Goal: Task Accomplishment & Management: Complete application form

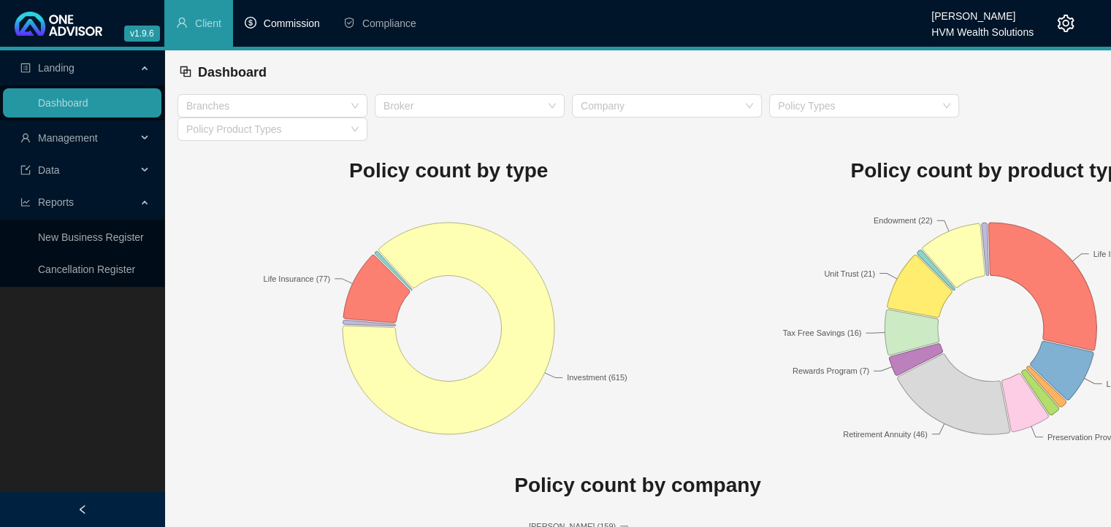
click at [300, 25] on span "Commission" at bounding box center [292, 24] width 56 height 12
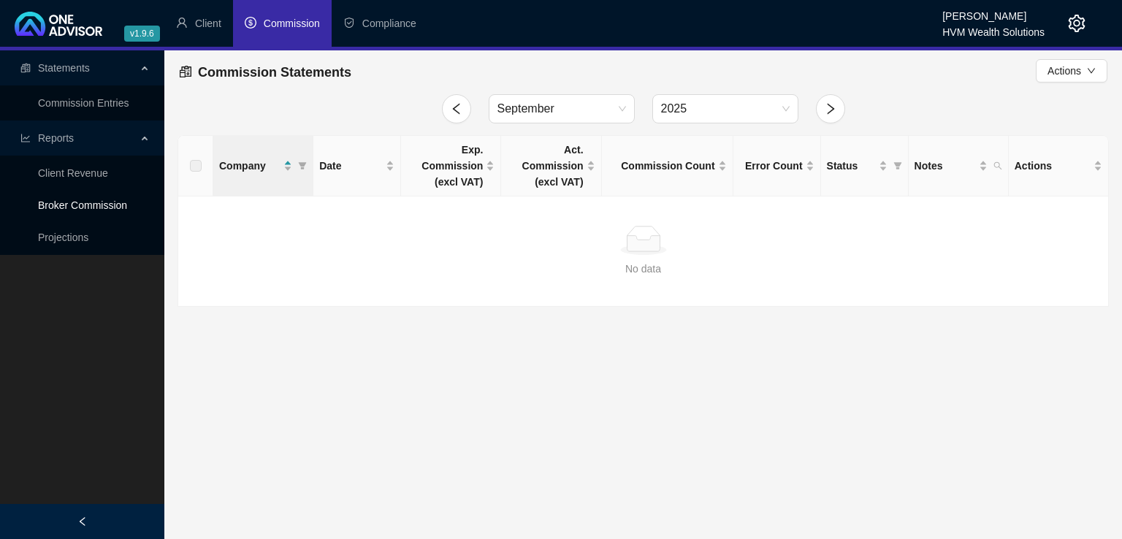
click at [65, 208] on link "Broker Commission" at bounding box center [82, 205] width 89 height 12
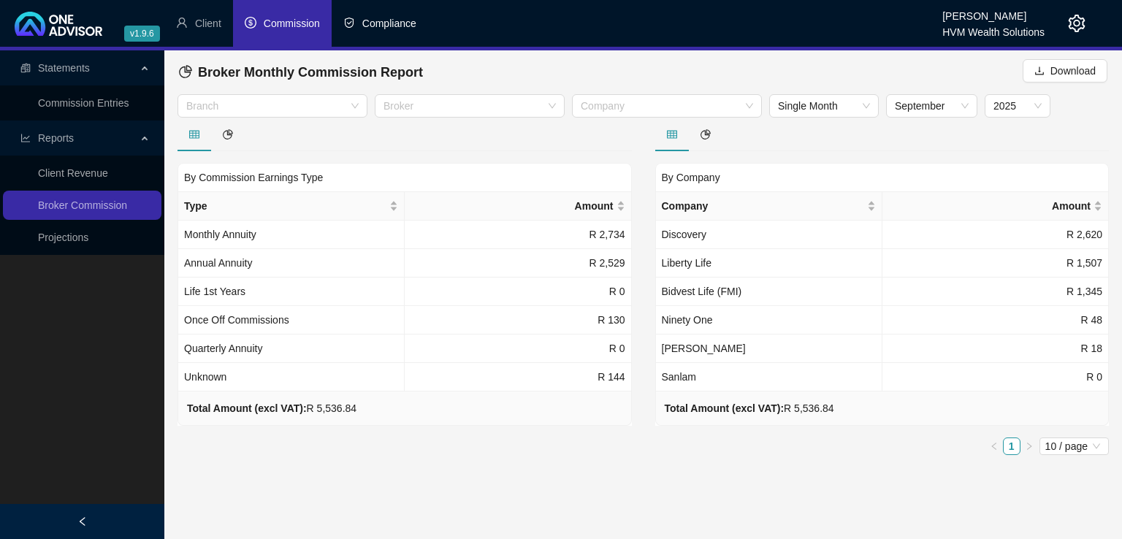
click at [362, 24] on span "Compliance" at bounding box center [389, 24] width 54 height 12
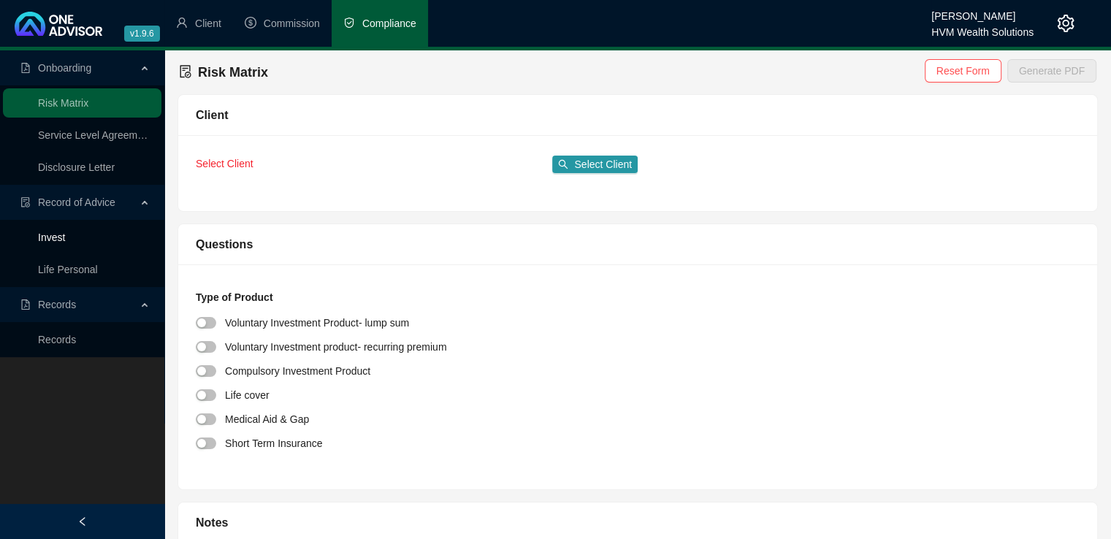
click at [65, 243] on link "Invest" at bounding box center [51, 237] width 27 height 12
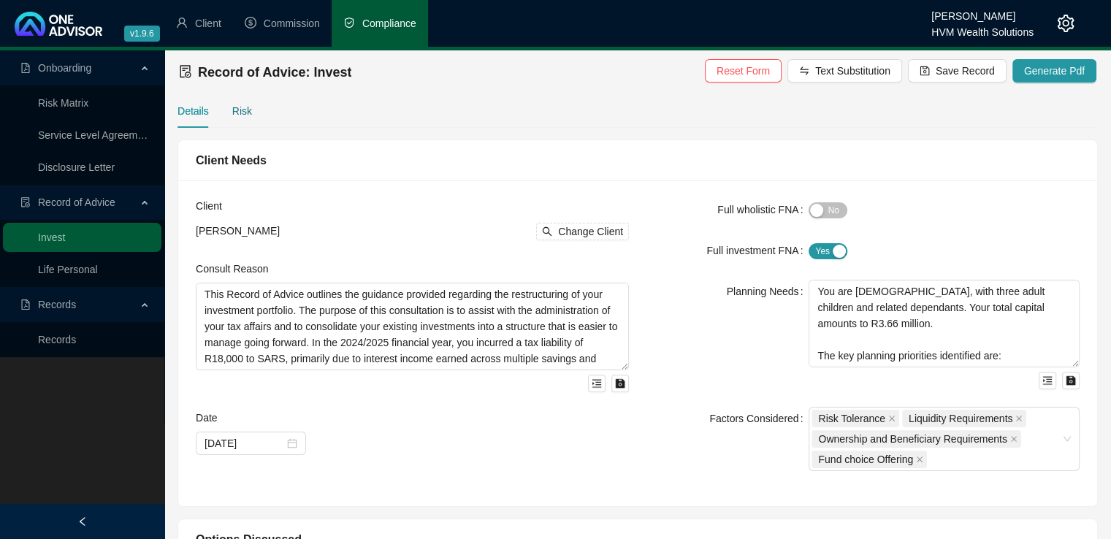
click at [242, 111] on div "Risk" at bounding box center [242, 111] width 20 height 16
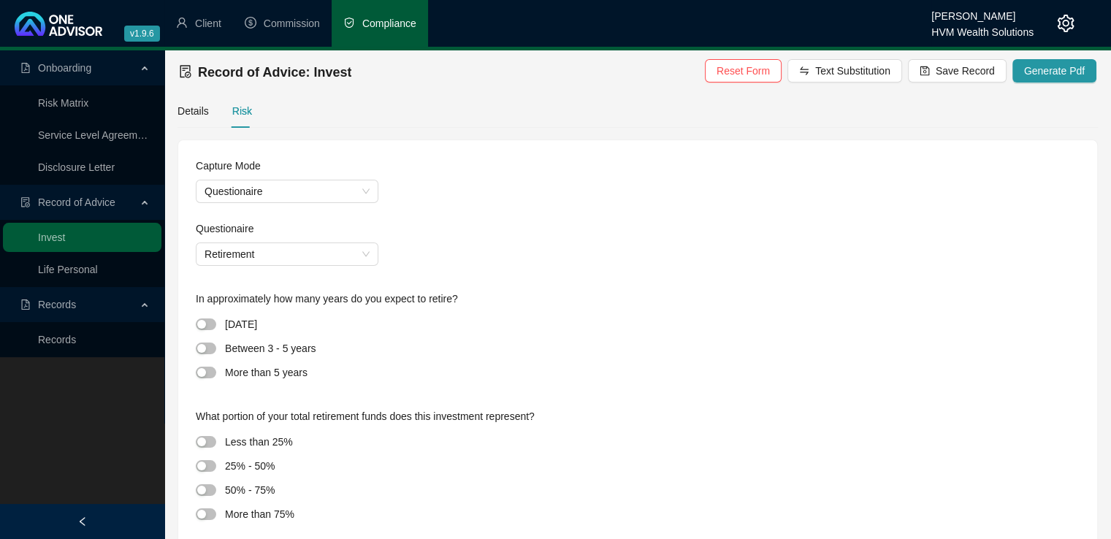
scroll to position [45, 0]
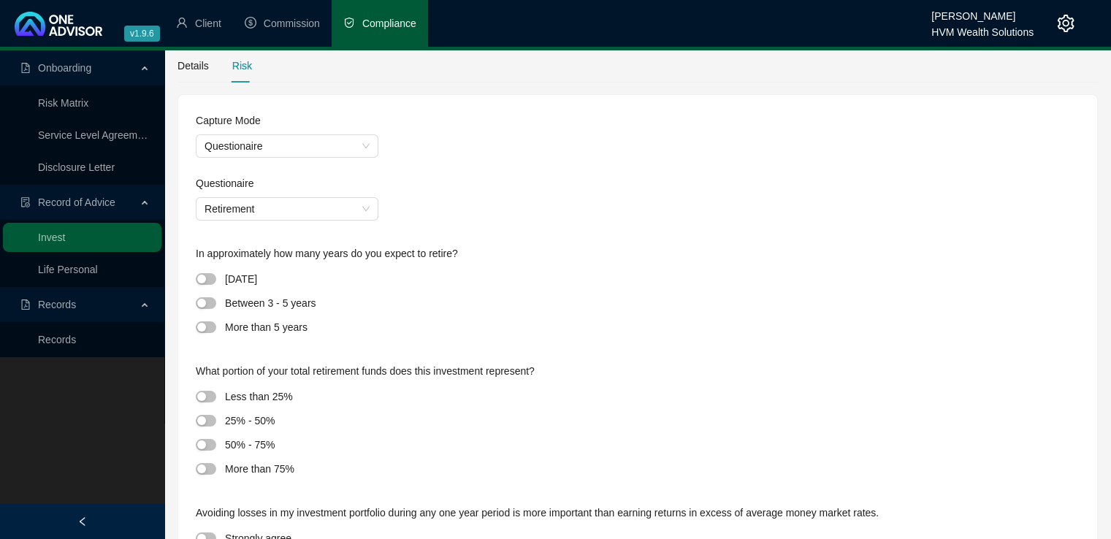
click at [368, 191] on div "Questionaire" at bounding box center [638, 186] width 884 height 22
click at [364, 207] on span "Retirement" at bounding box center [286, 209] width 165 height 22
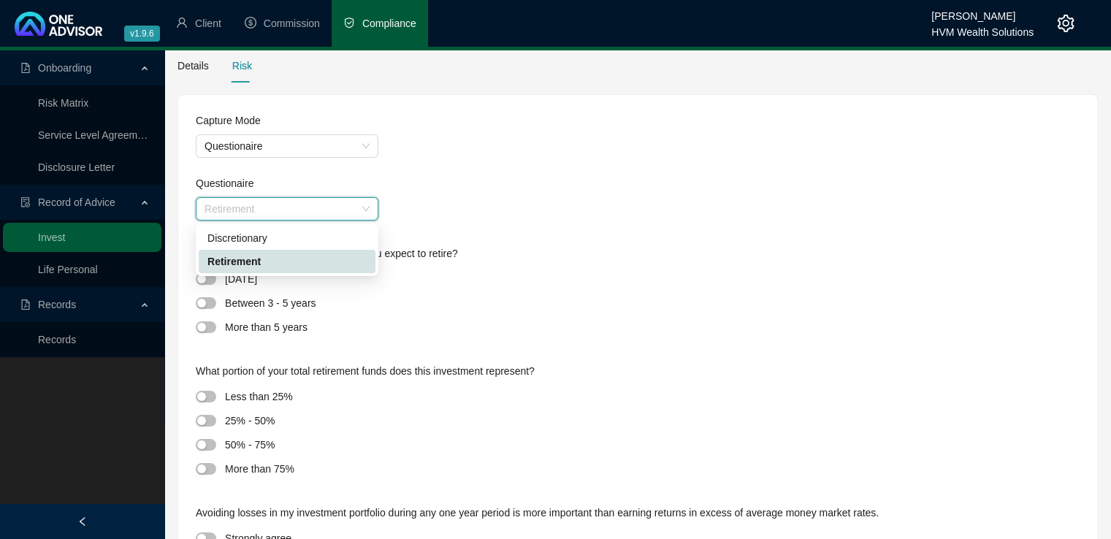
click at [351, 223] on div "discretionary retirement Discretionary Retirement" at bounding box center [287, 249] width 183 height 53
click at [350, 230] on div "Discretionary" at bounding box center [286, 238] width 159 height 16
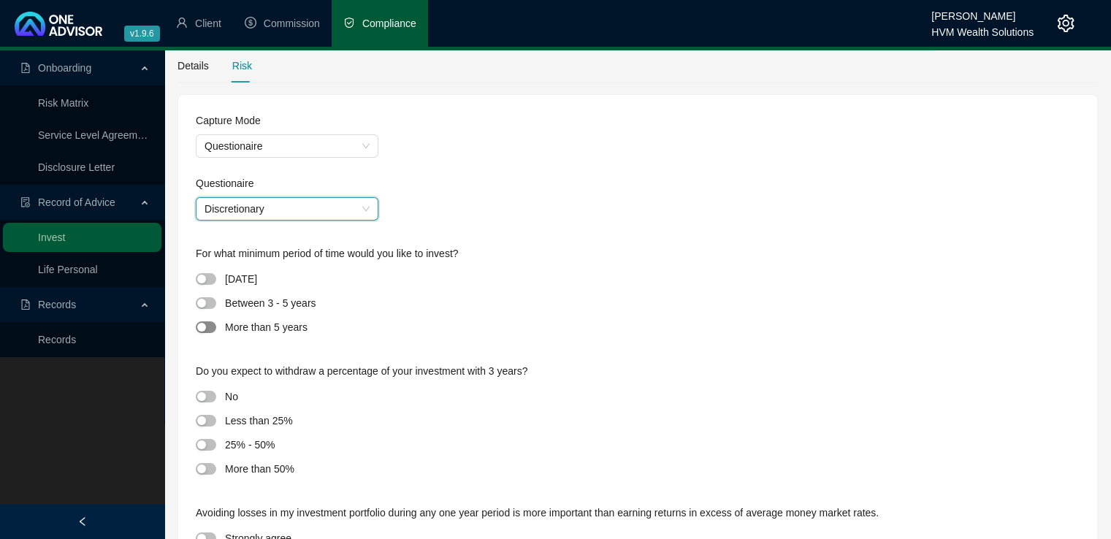
click at [202, 325] on div "button" at bounding box center [201, 327] width 9 height 9
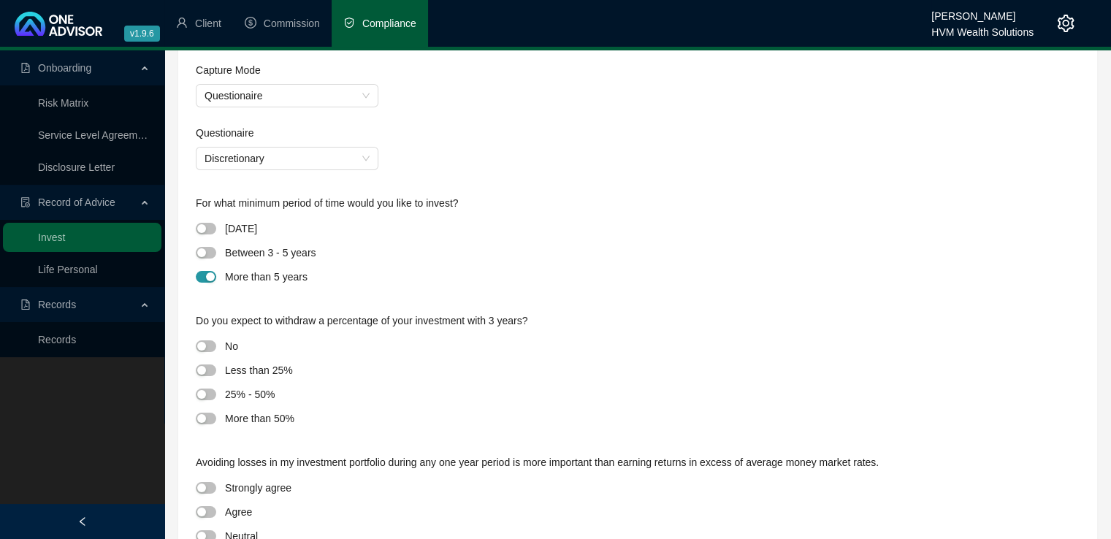
scroll to position [104, 0]
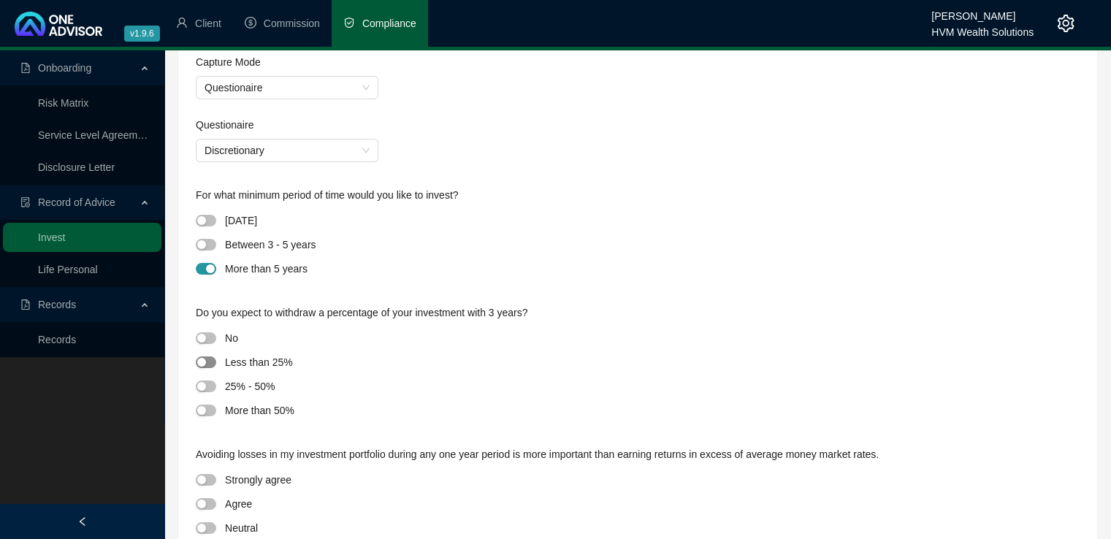
click at [204, 361] on div "button" at bounding box center [201, 362] width 9 height 9
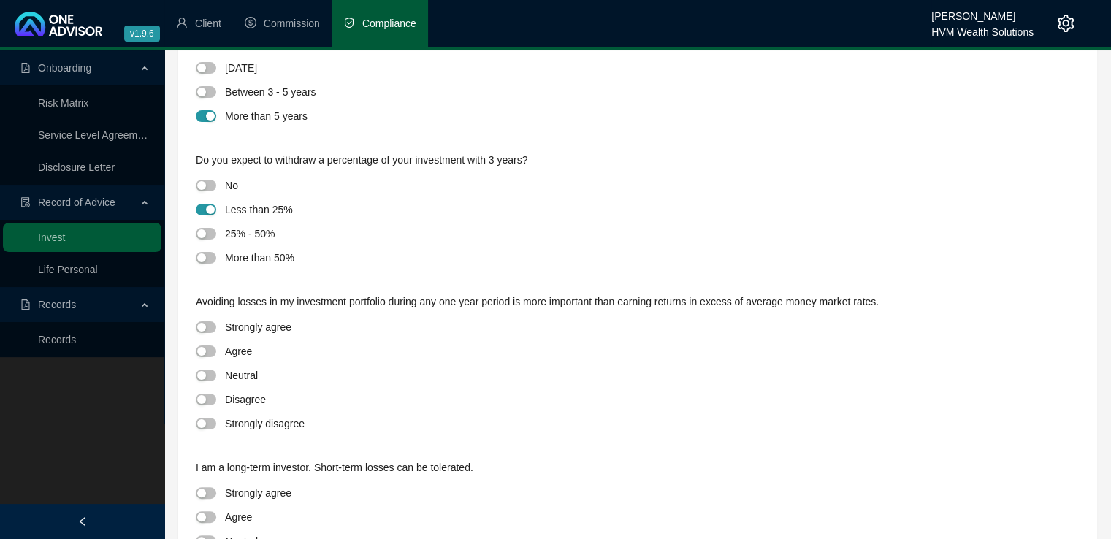
scroll to position [257, 0]
click at [209, 346] on span "button" at bounding box center [206, 351] width 20 height 12
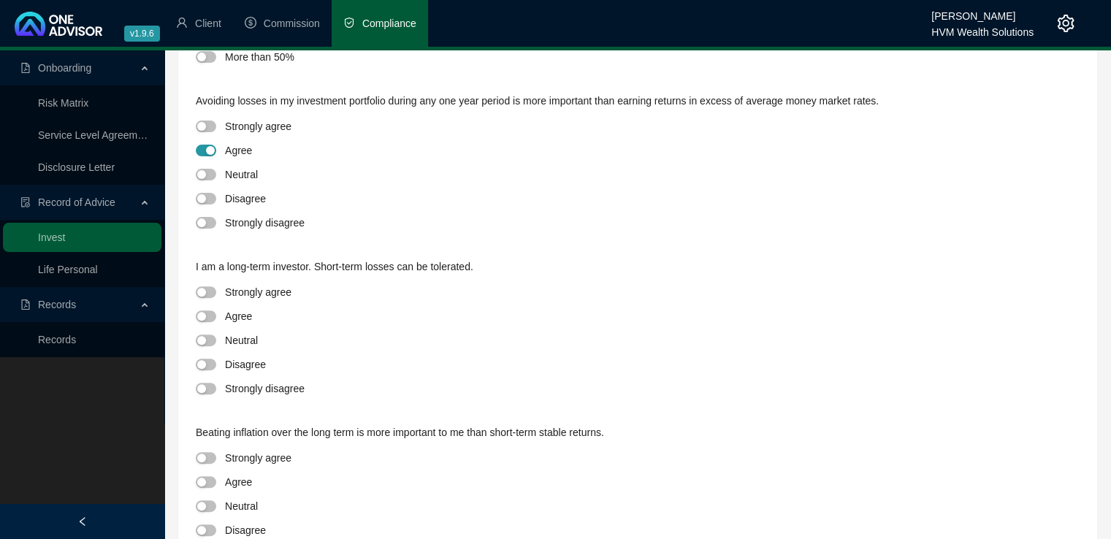
scroll to position [459, 0]
click at [206, 363] on button "button" at bounding box center [206, 363] width 20 height 12
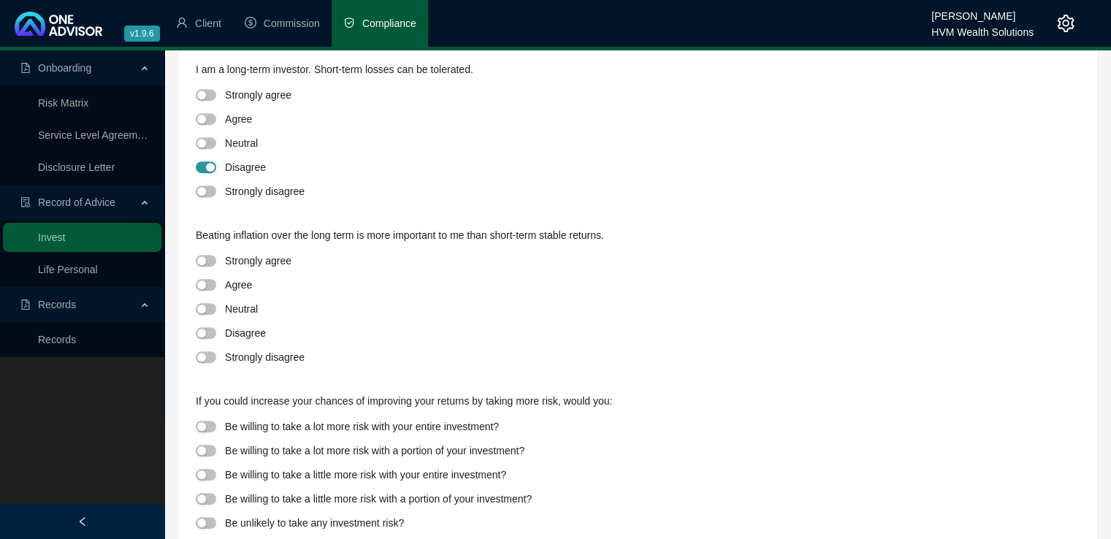
scroll to position [655, 0]
click at [205, 334] on div "button" at bounding box center [201, 332] width 9 height 9
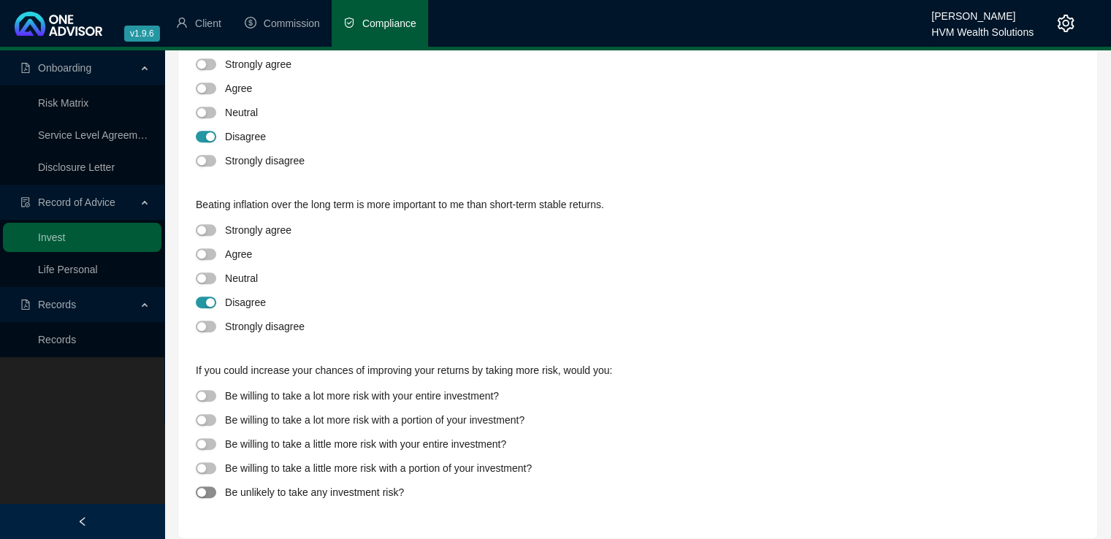
click at [202, 491] on div "button" at bounding box center [201, 492] width 9 height 9
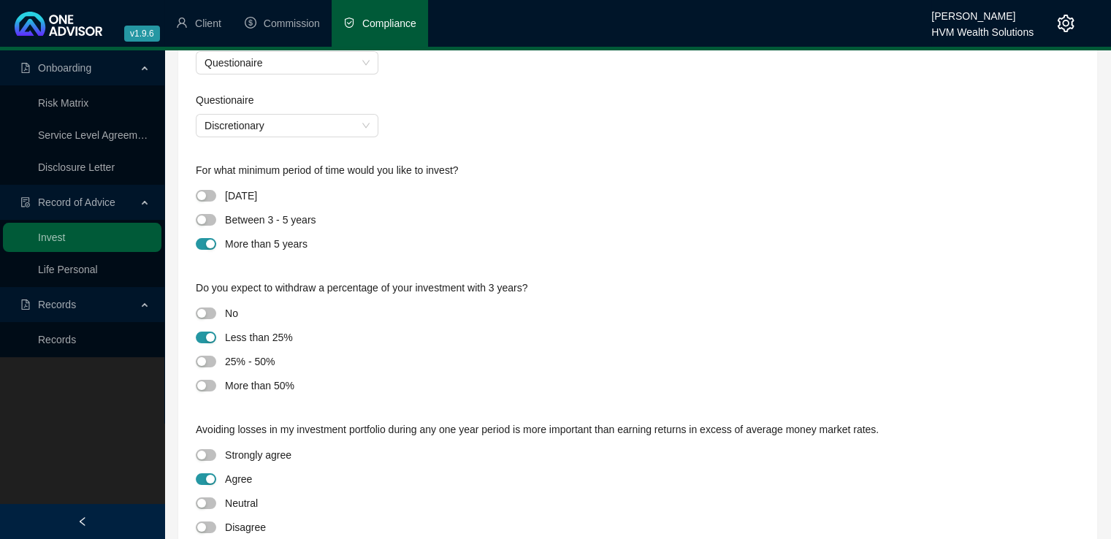
scroll to position [0, 0]
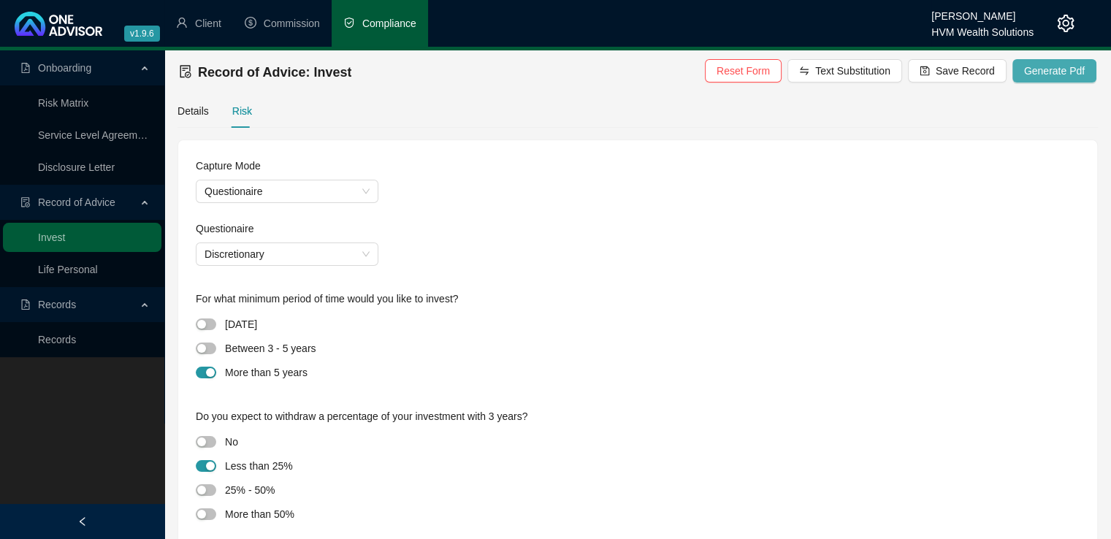
click at [1039, 71] on span "Generate Pdf" at bounding box center [1054, 71] width 61 height 16
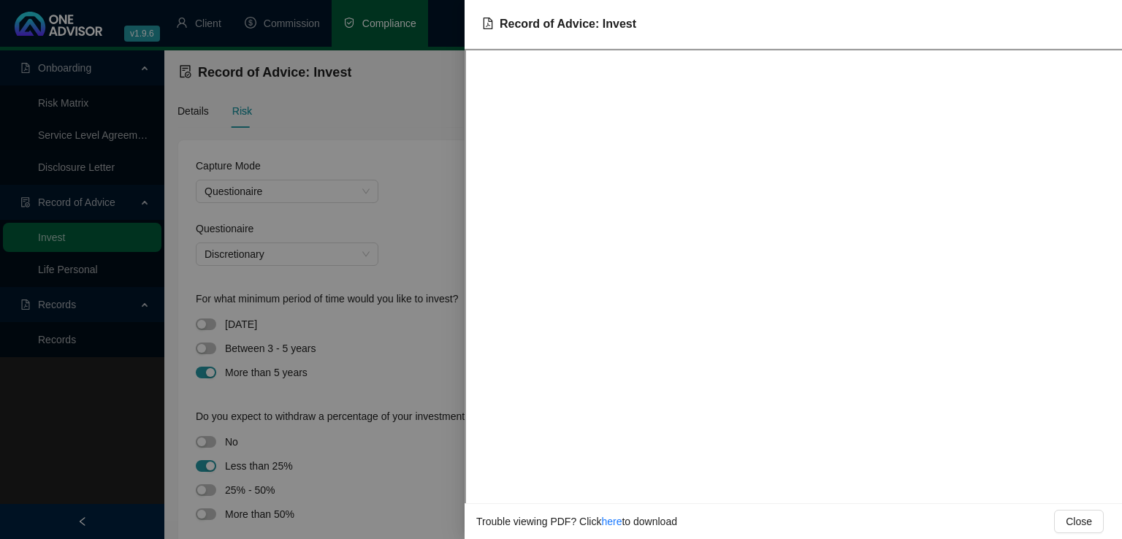
click at [456, 194] on div at bounding box center [561, 269] width 1122 height 539
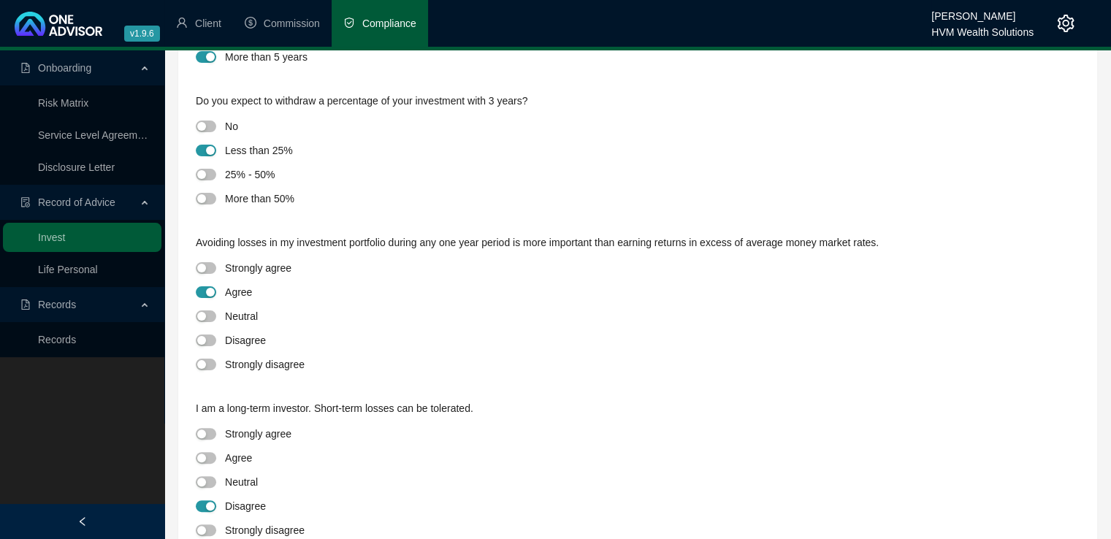
scroll to position [327, 0]
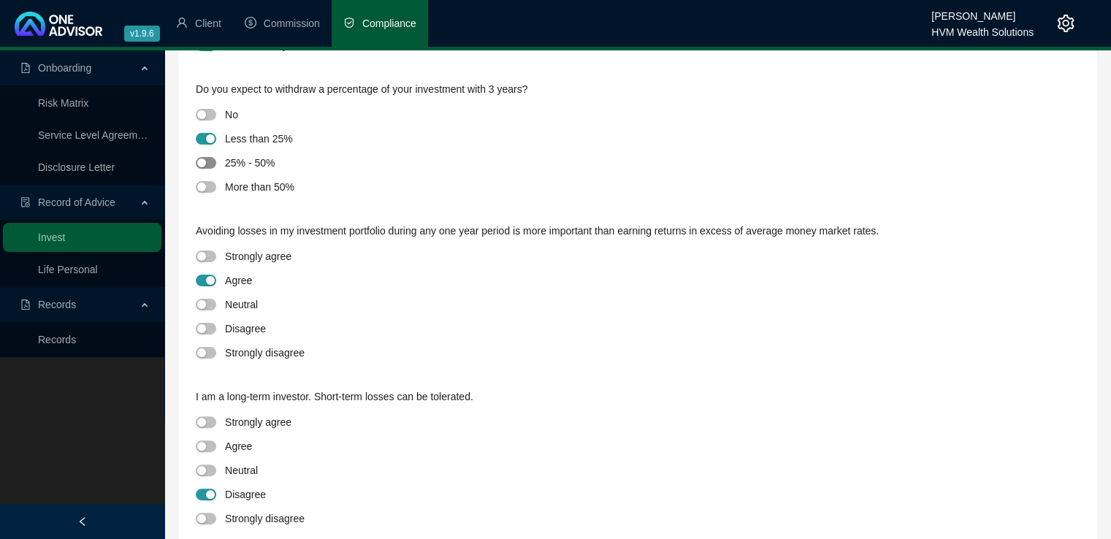
click at [204, 162] on div "button" at bounding box center [201, 162] width 9 height 9
click at [204, 258] on div "button" at bounding box center [201, 256] width 9 height 9
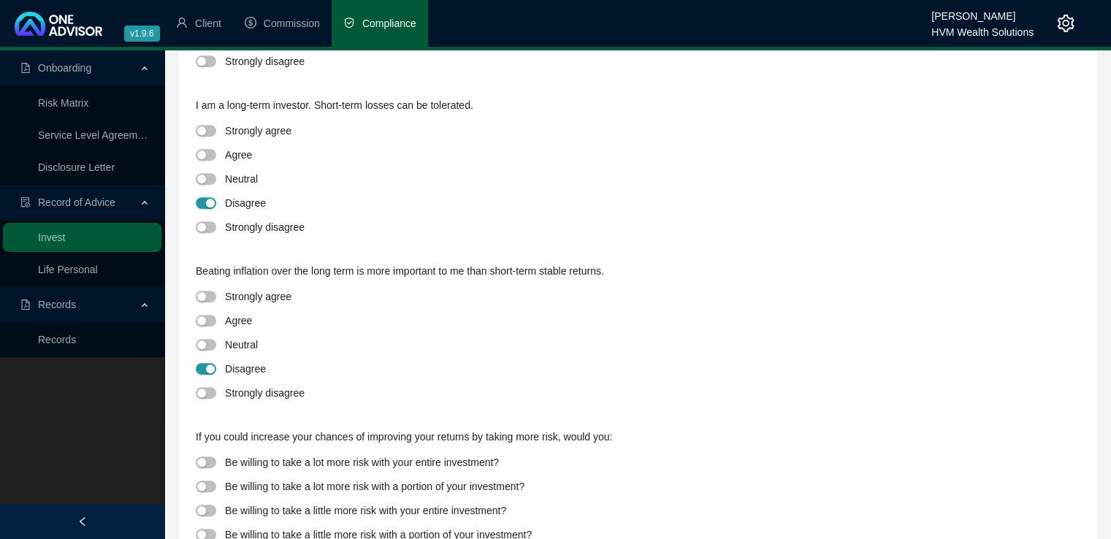
scroll to position [621, 0]
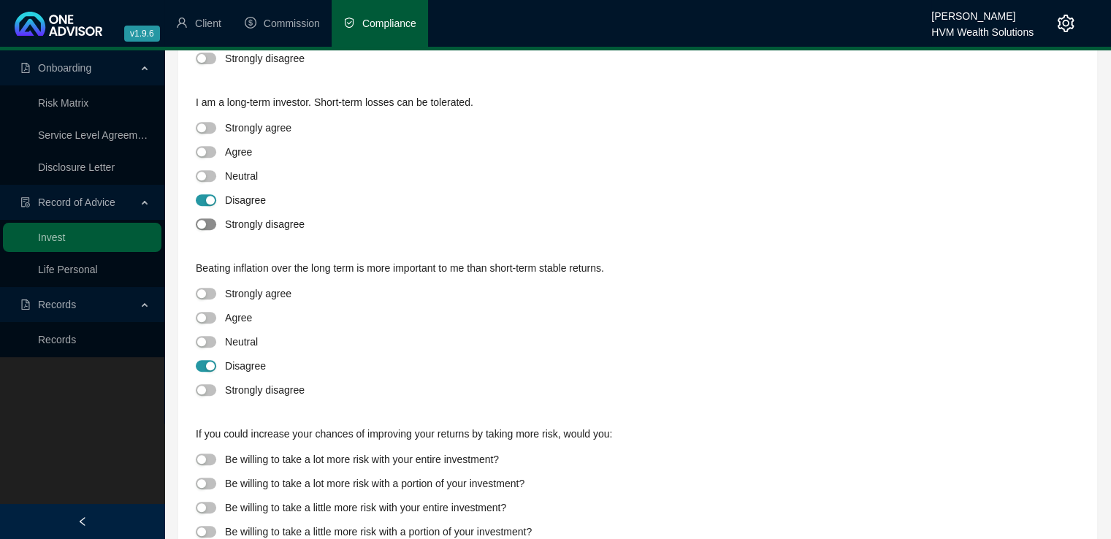
click at [202, 224] on div "button" at bounding box center [201, 224] width 9 height 9
click at [205, 393] on div "button" at bounding box center [201, 390] width 9 height 9
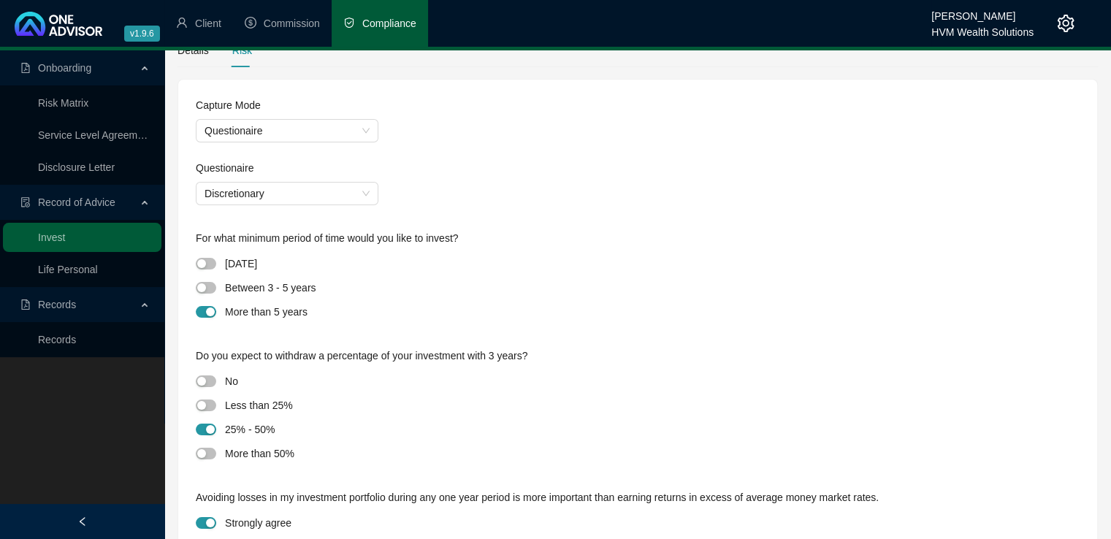
scroll to position [0, 0]
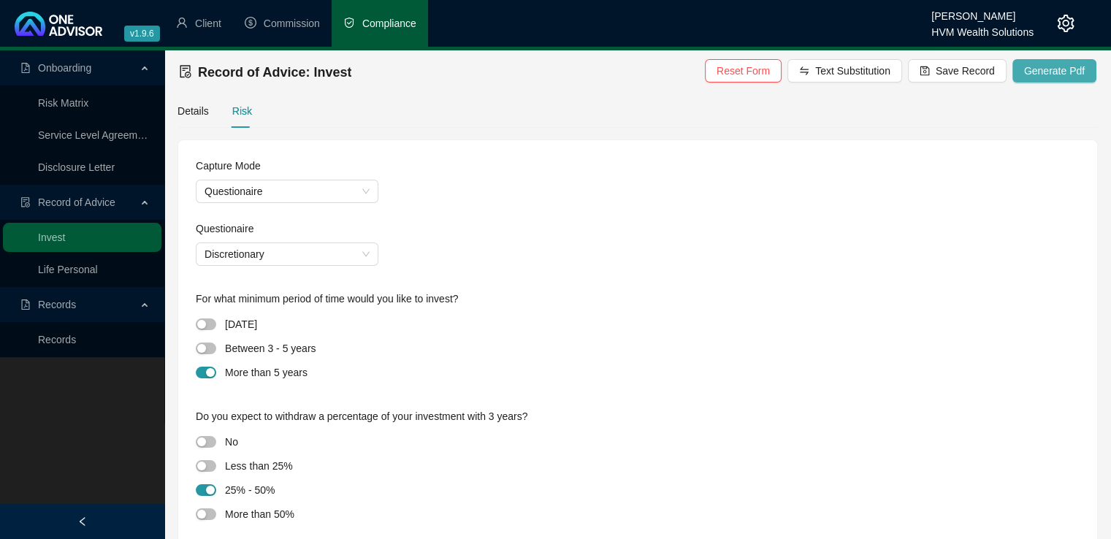
click at [1061, 73] on span "Generate Pdf" at bounding box center [1054, 71] width 61 height 16
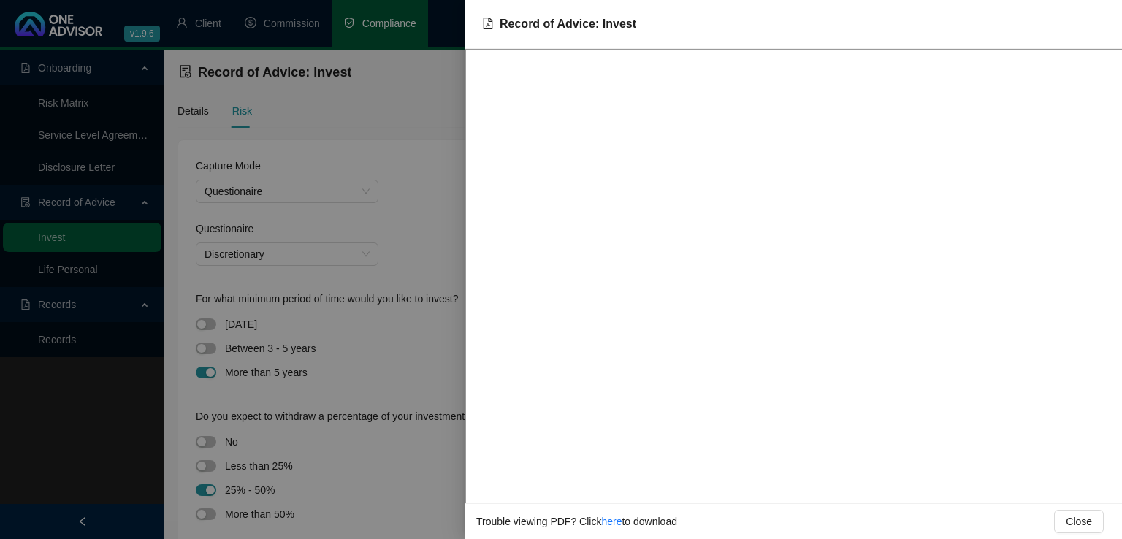
click at [417, 231] on div at bounding box center [561, 269] width 1122 height 539
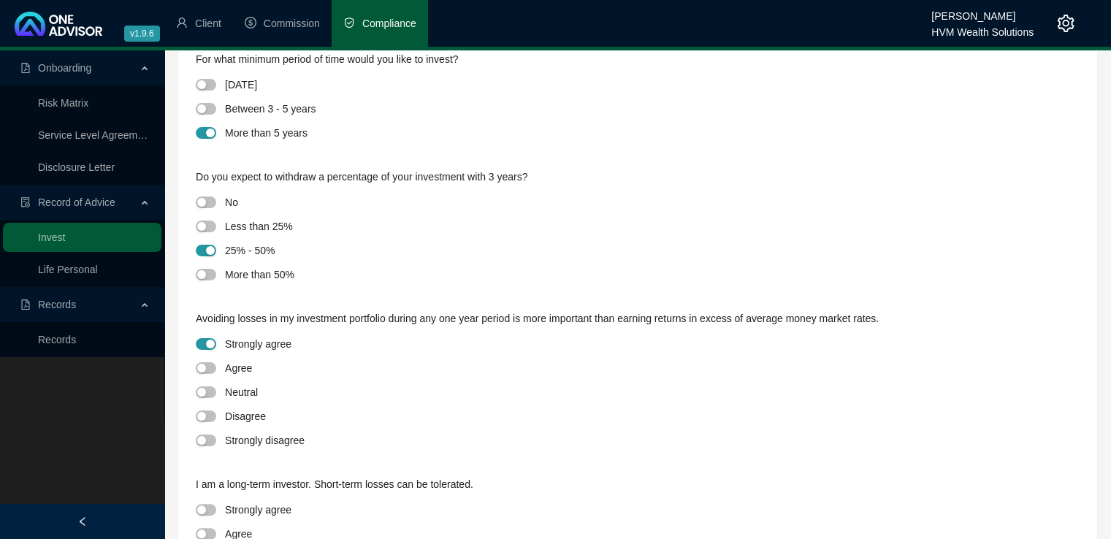
scroll to position [266, 0]
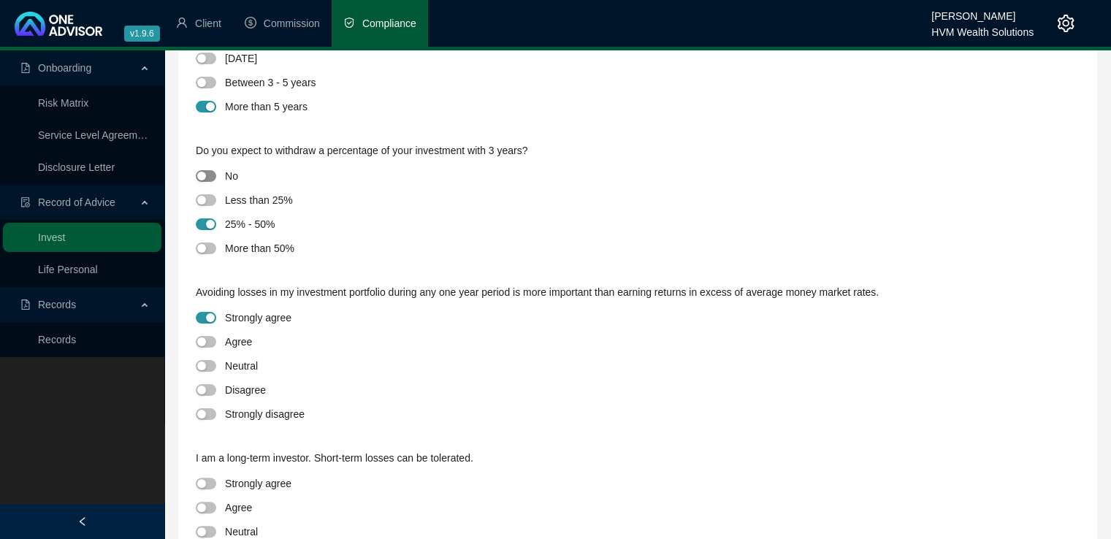
click at [205, 176] on div "button" at bounding box center [201, 176] width 9 height 9
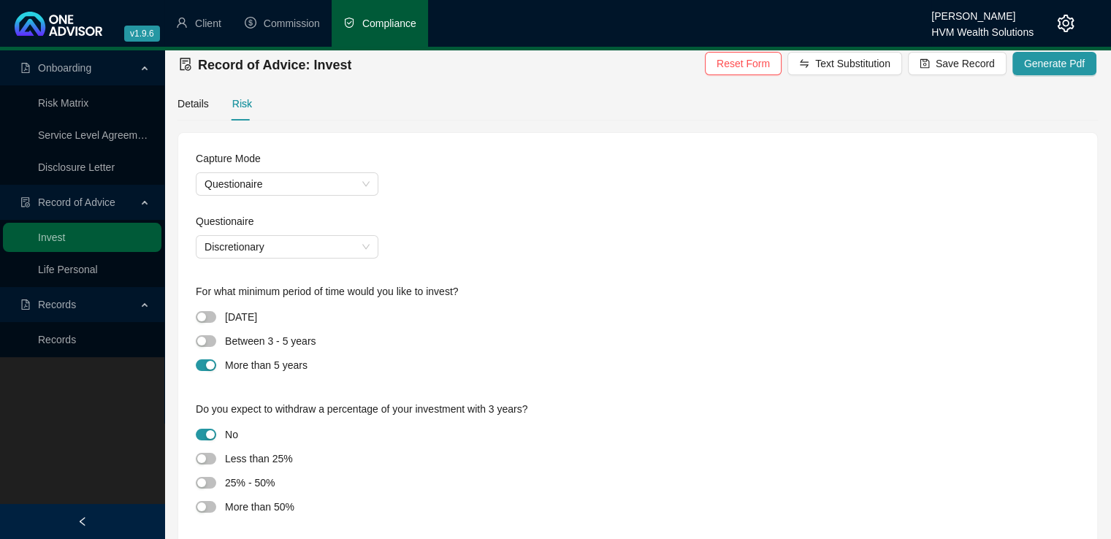
scroll to position [4, 0]
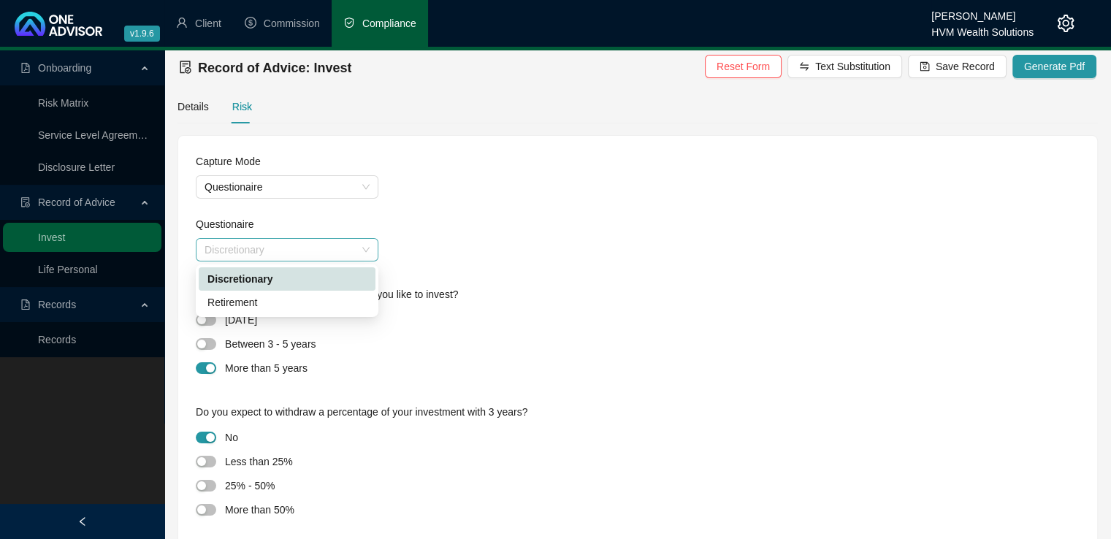
click at [368, 242] on span "Discretionary" at bounding box center [286, 250] width 165 height 22
click at [332, 294] on div "Retirement" at bounding box center [286, 302] width 159 height 16
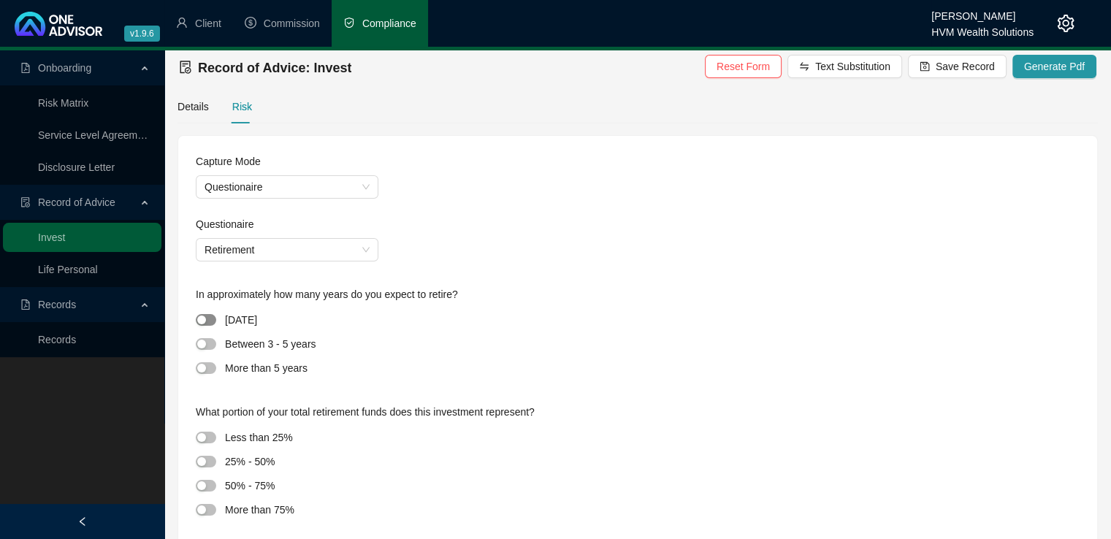
click at [201, 319] on div "button" at bounding box center [201, 319] width 9 height 9
click at [202, 510] on div "button" at bounding box center [201, 509] width 9 height 9
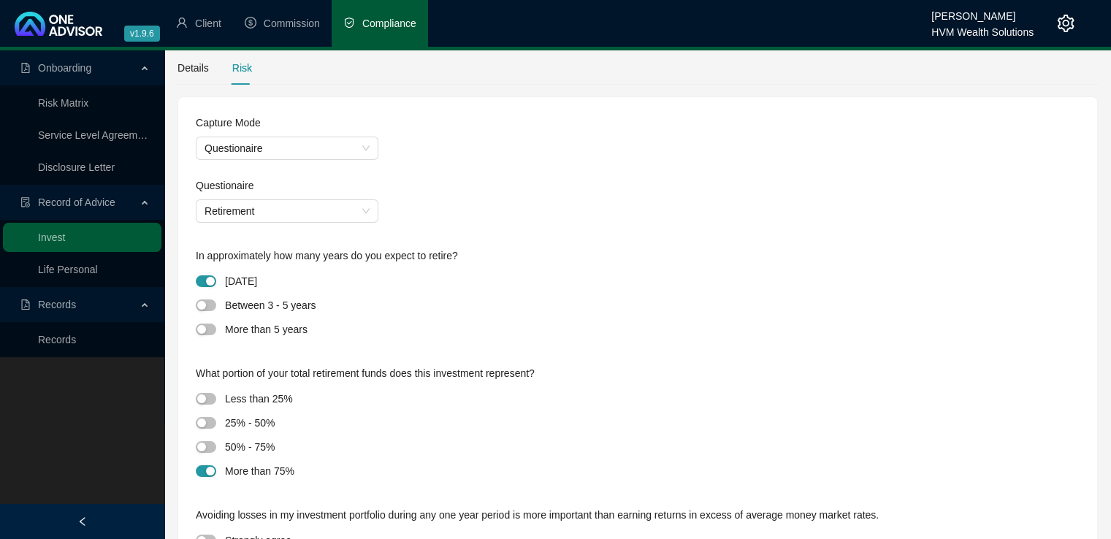
scroll to position [0, 0]
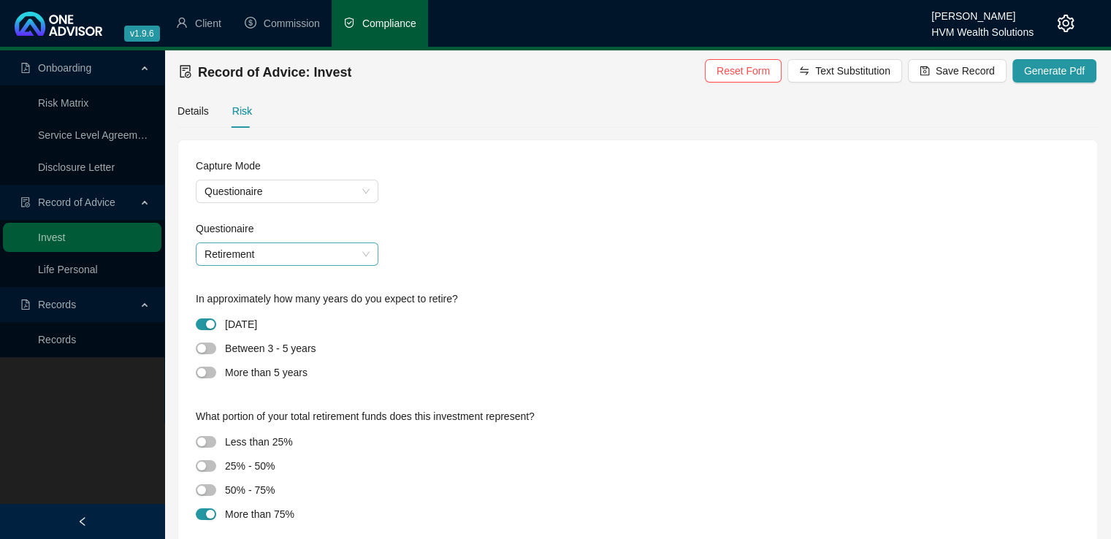
click at [303, 255] on span "Retirement" at bounding box center [286, 254] width 165 height 22
click at [441, 234] on div "Questionaire" at bounding box center [638, 232] width 884 height 22
click at [352, 260] on span "Retirement" at bounding box center [286, 254] width 165 height 22
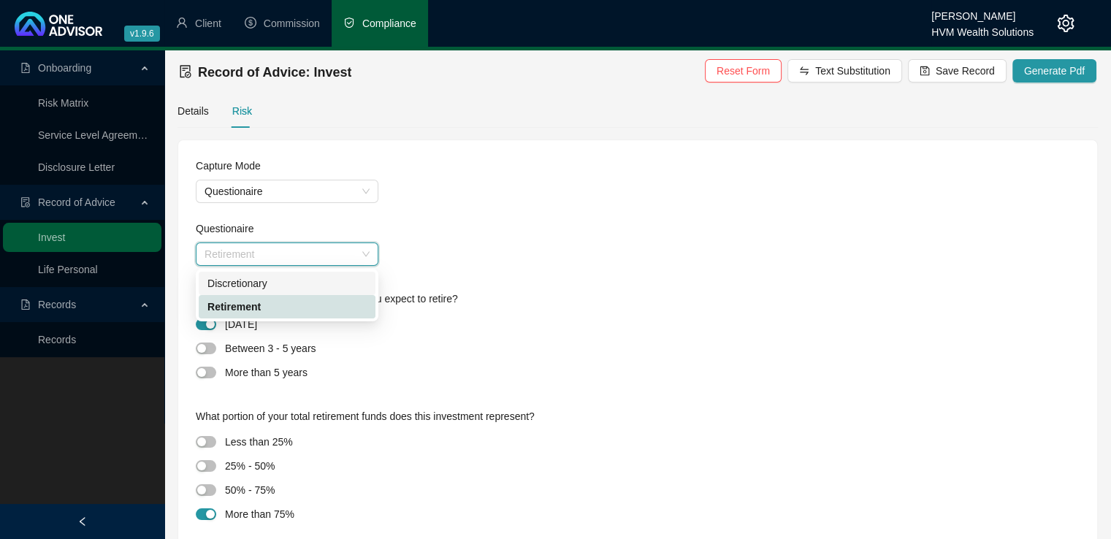
click at [333, 281] on div "Discretionary" at bounding box center [286, 283] width 159 height 16
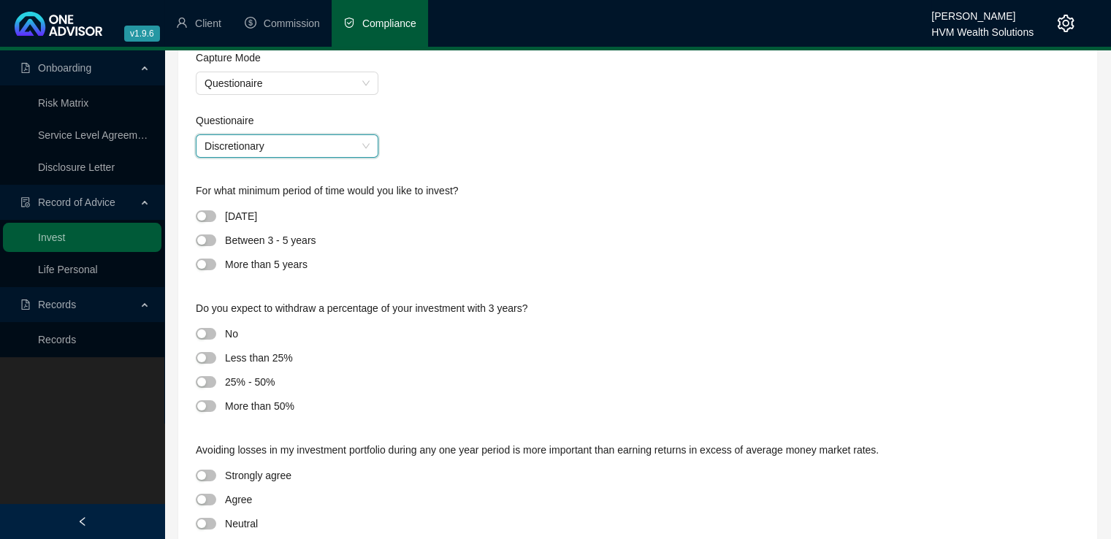
scroll to position [112, 0]
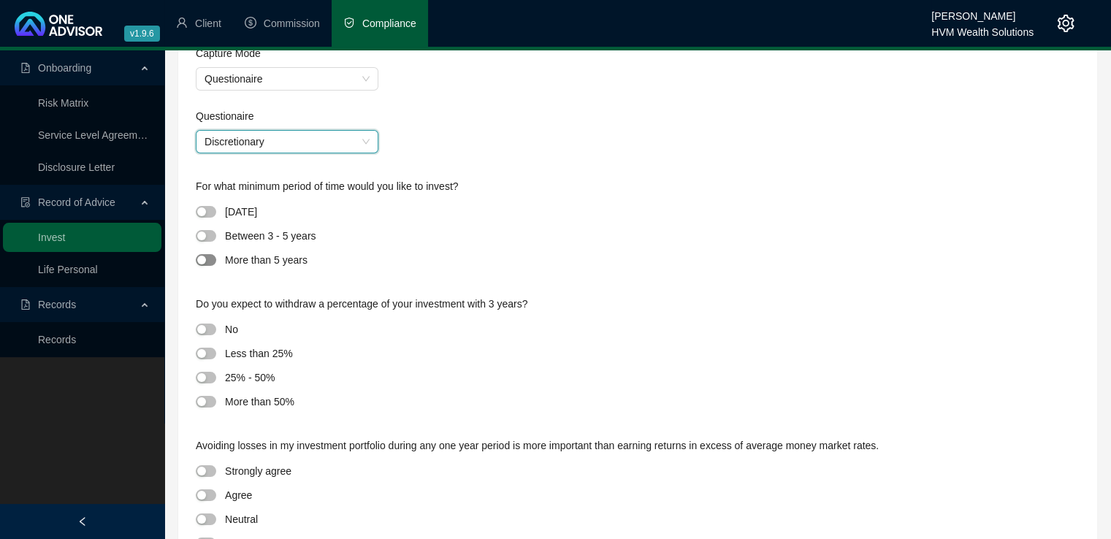
click at [208, 261] on span "button" at bounding box center [206, 260] width 20 height 12
click at [203, 332] on div "button" at bounding box center [201, 329] width 9 height 9
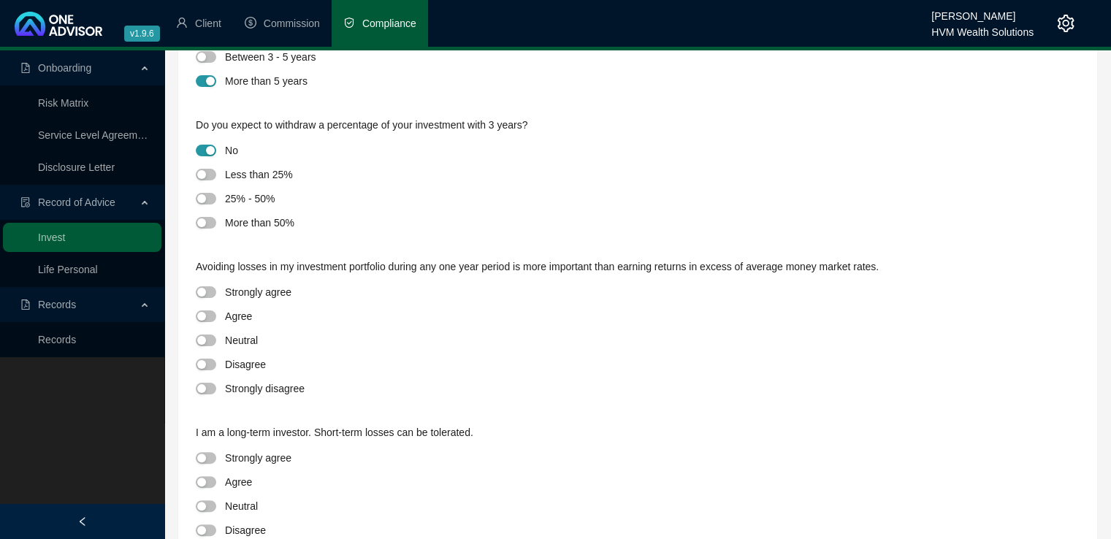
scroll to position [295, 0]
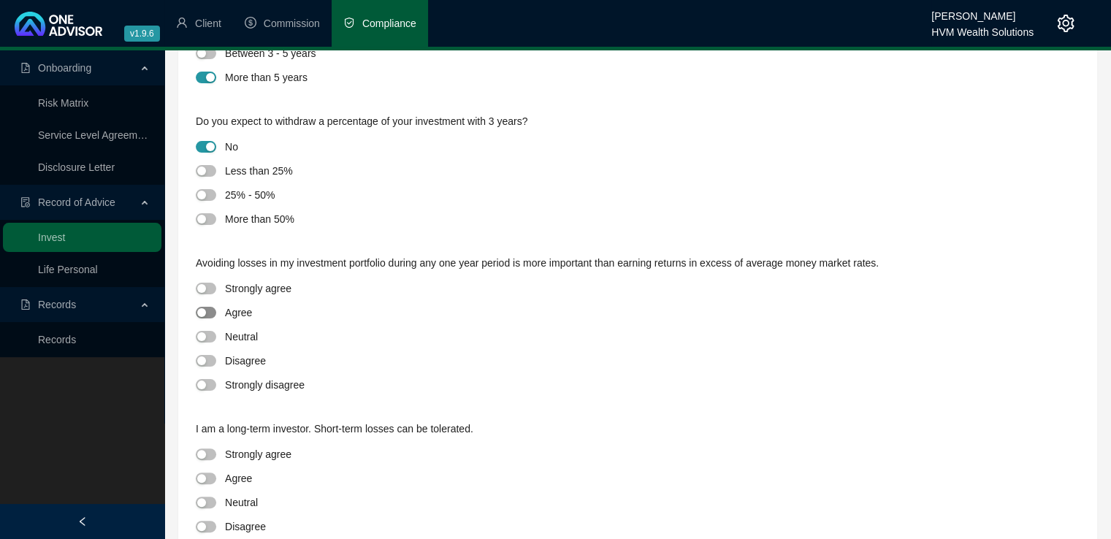
click at [206, 310] on button "button" at bounding box center [206, 313] width 20 height 12
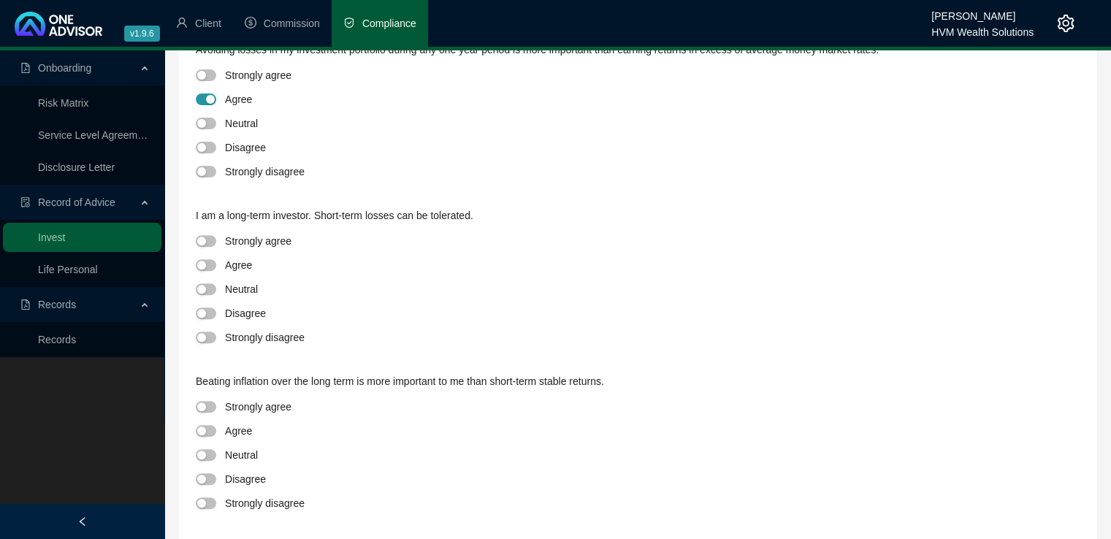
scroll to position [510, 0]
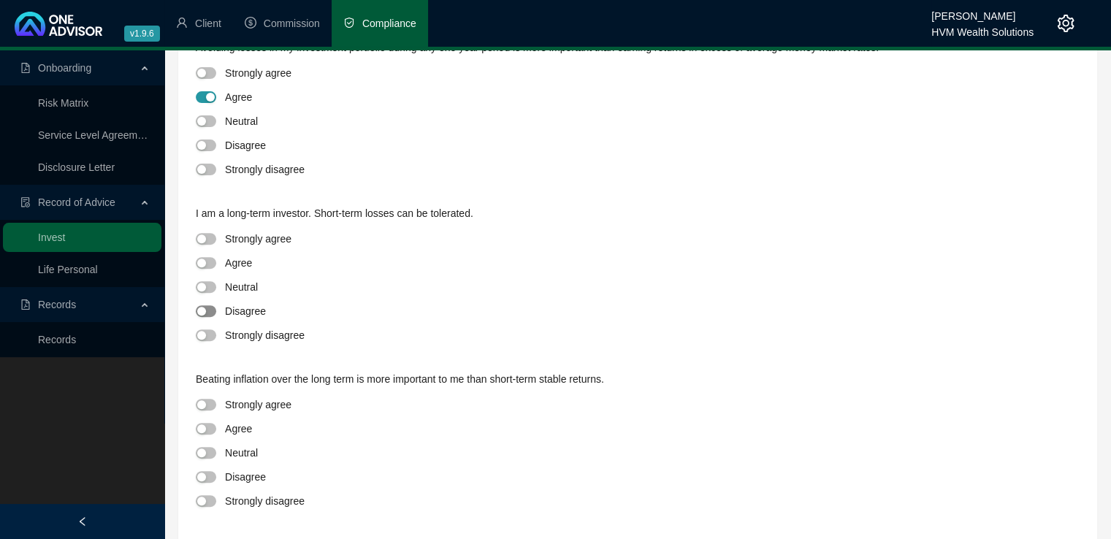
click at [207, 313] on span "button" at bounding box center [206, 311] width 20 height 12
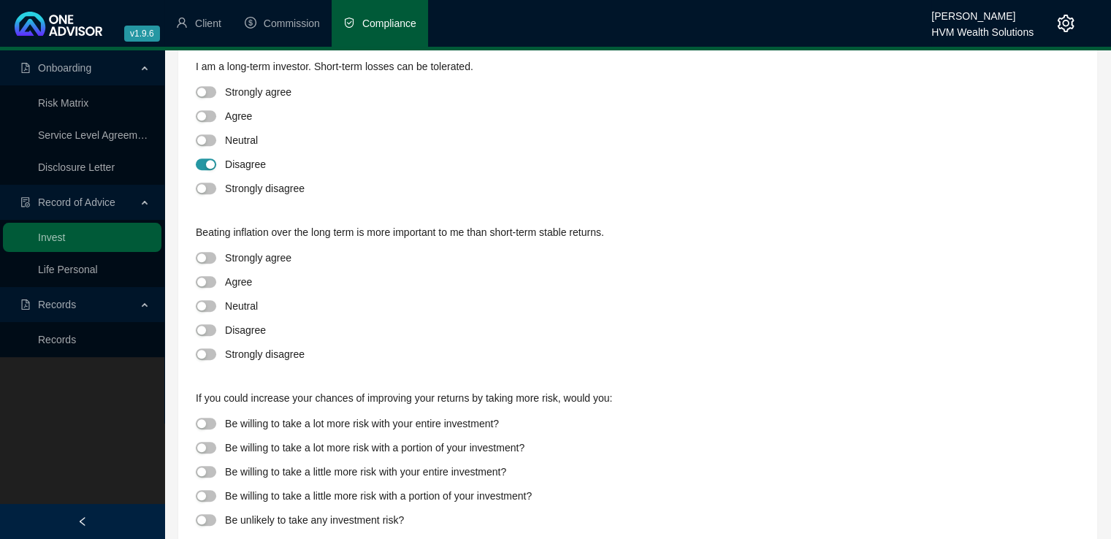
scroll to position [659, 0]
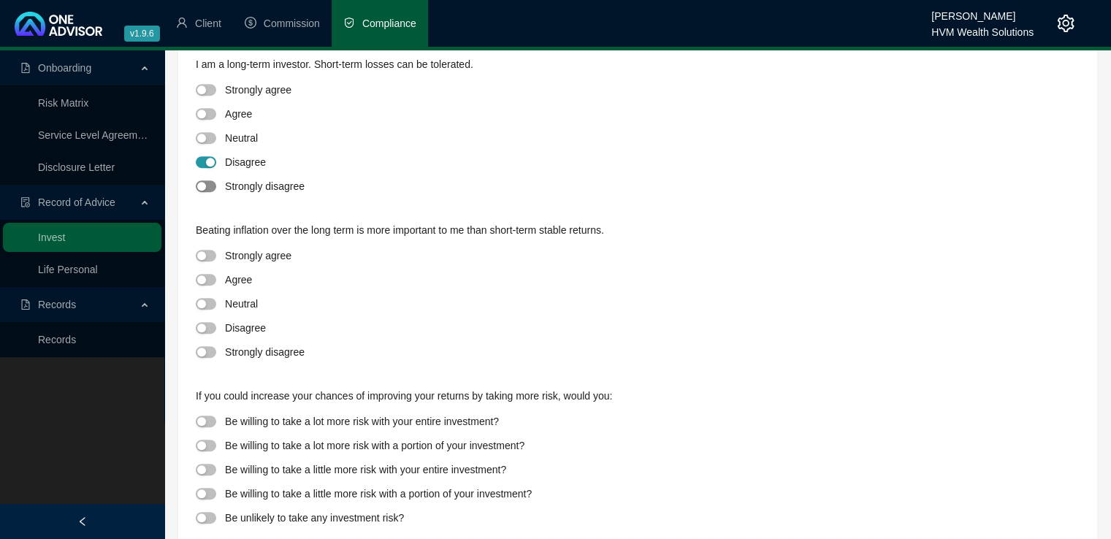
click at [200, 191] on div "button" at bounding box center [201, 186] width 9 height 9
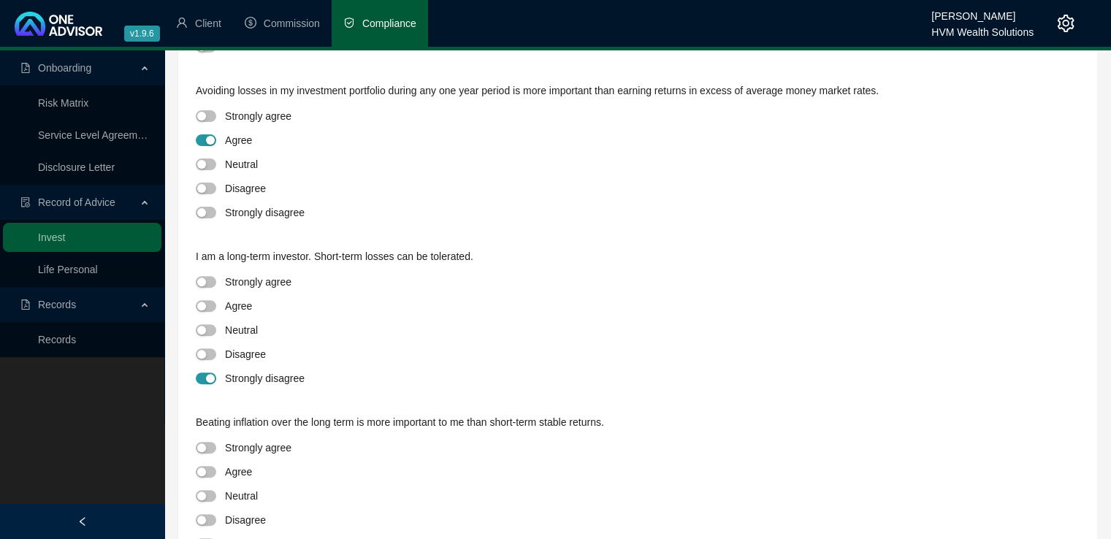
scroll to position [455, 0]
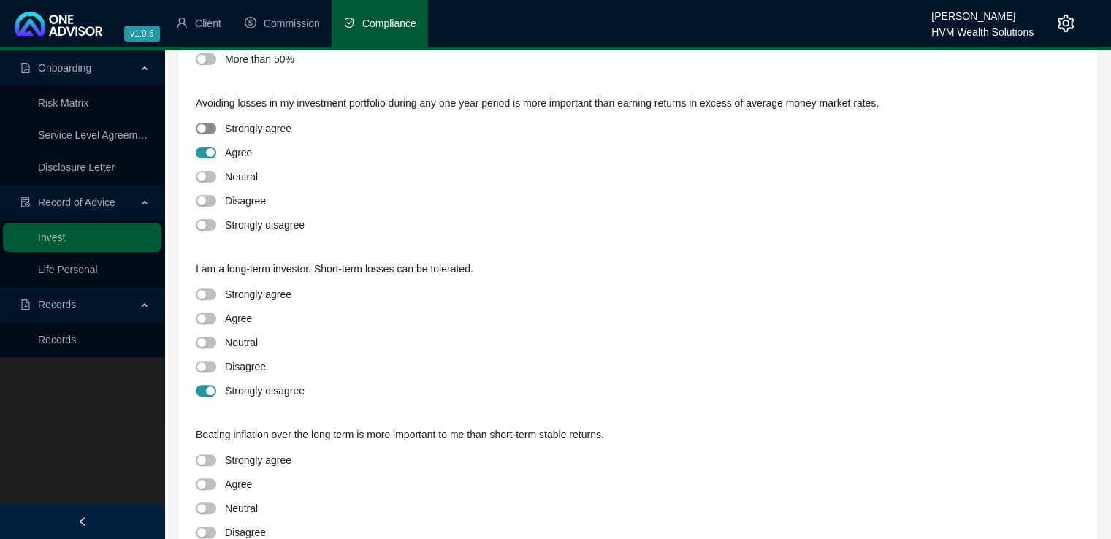
click at [204, 126] on div "button" at bounding box center [201, 128] width 9 height 9
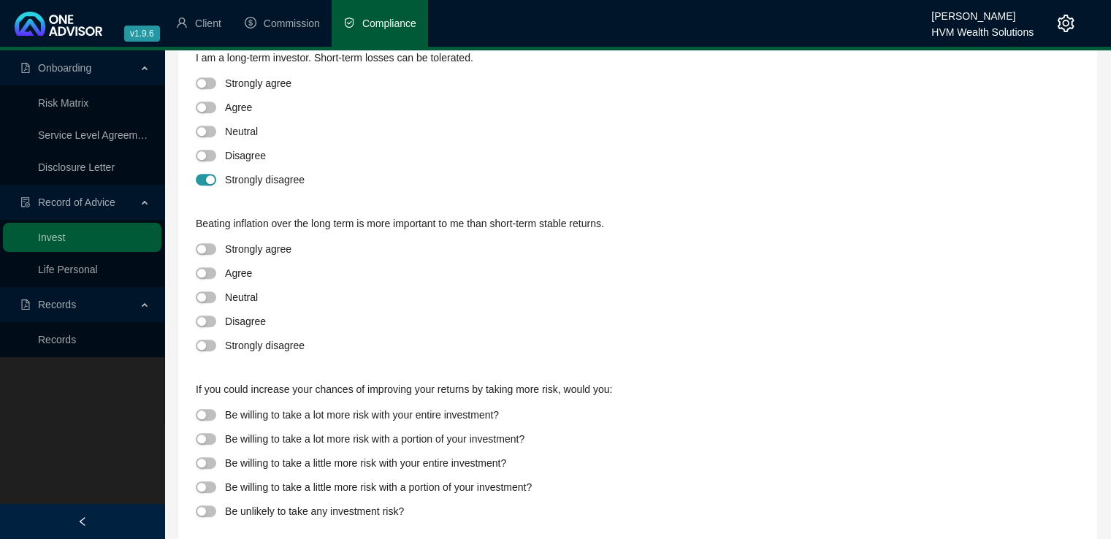
scroll to position [667, 0]
click at [206, 325] on span "button" at bounding box center [206, 321] width 20 height 12
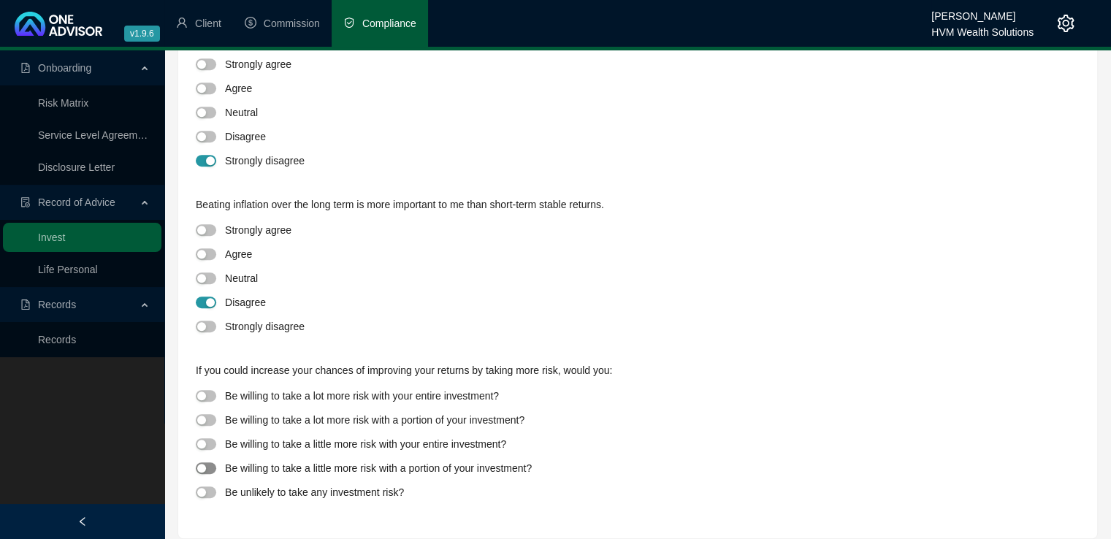
click at [210, 470] on span "button" at bounding box center [206, 468] width 20 height 12
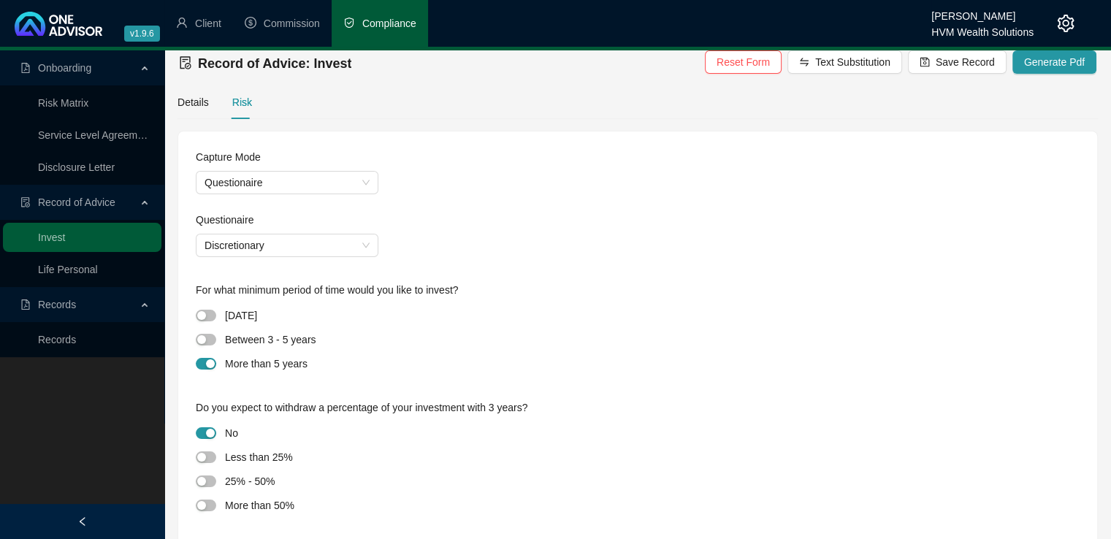
scroll to position [0, 0]
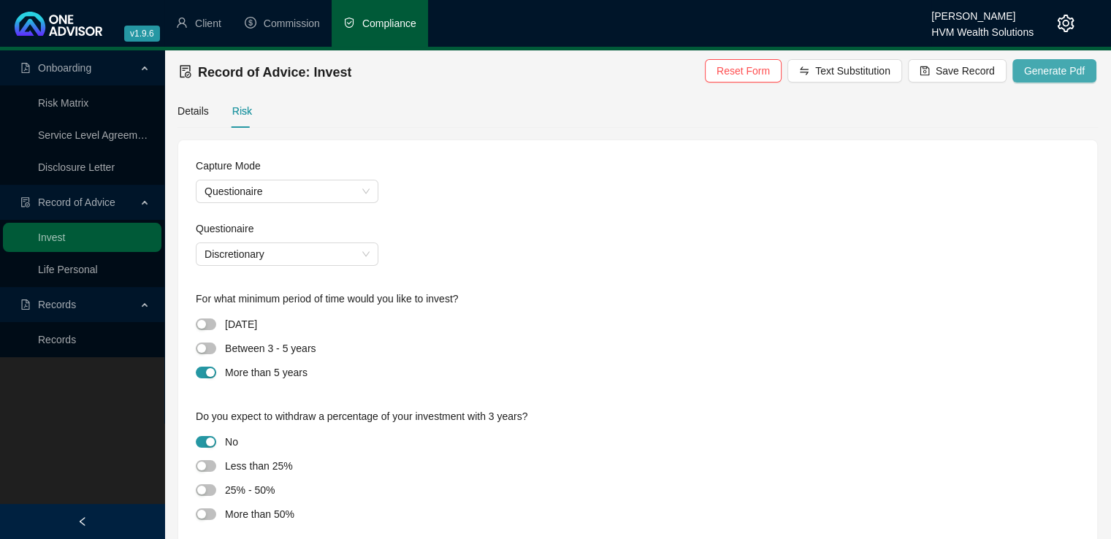
click at [1049, 77] on span "Generate Pdf" at bounding box center [1054, 71] width 61 height 16
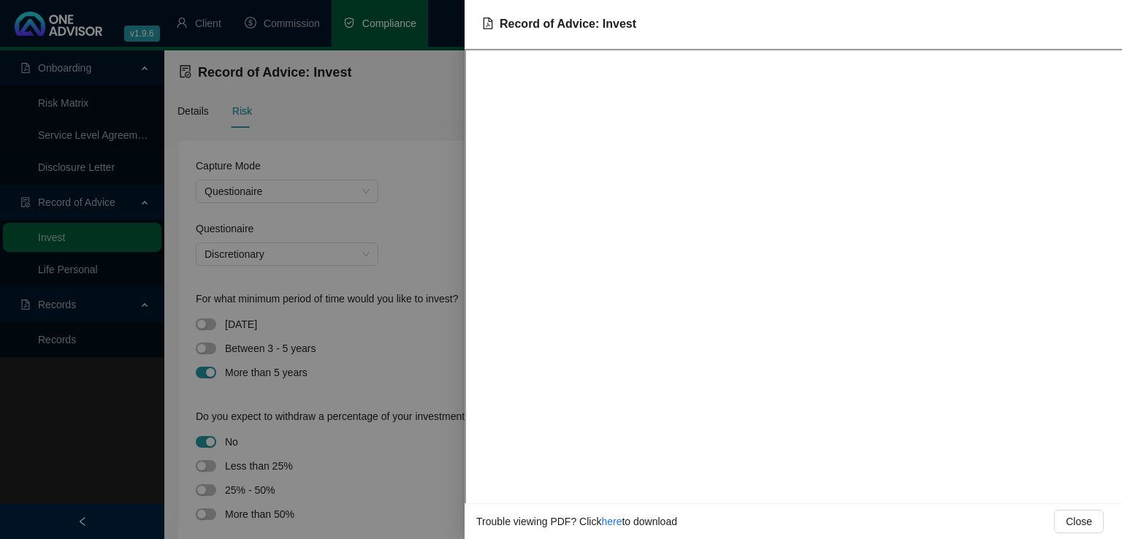
click at [456, 192] on div at bounding box center [561, 269] width 1122 height 539
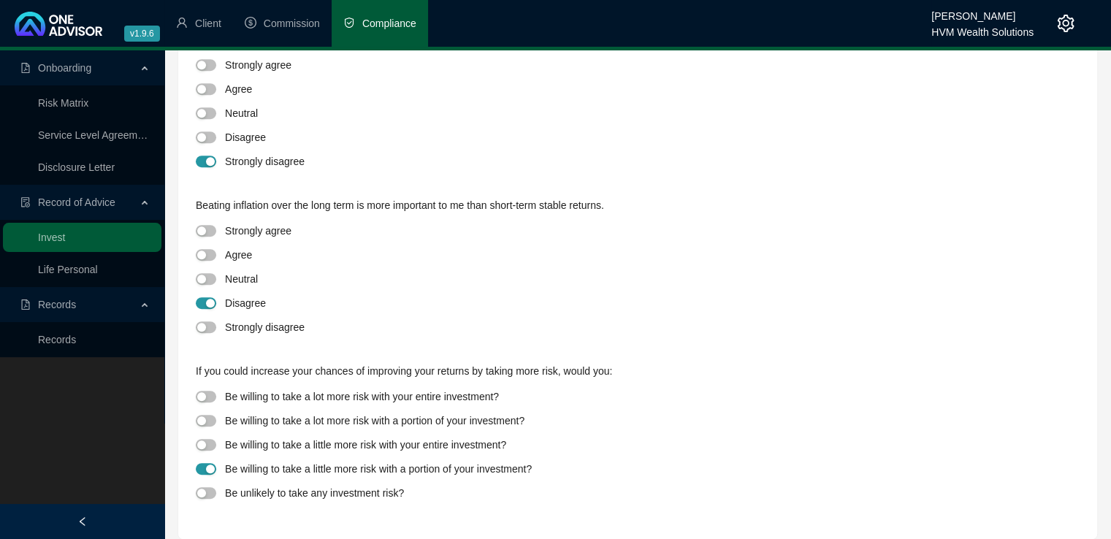
scroll to position [685, 0]
click at [201, 487] on span "button" at bounding box center [206, 492] width 20 height 12
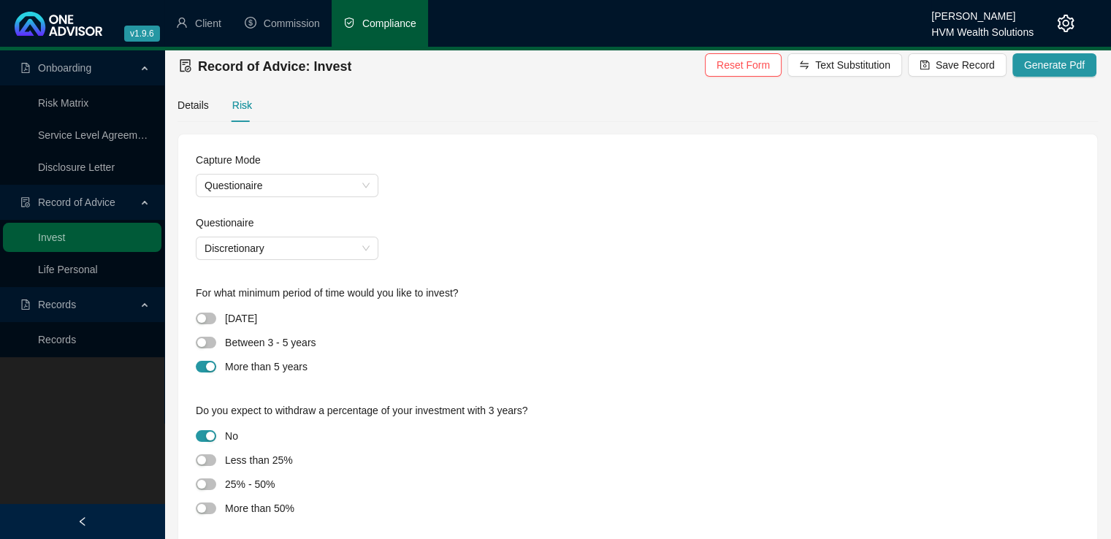
scroll to position [0, 0]
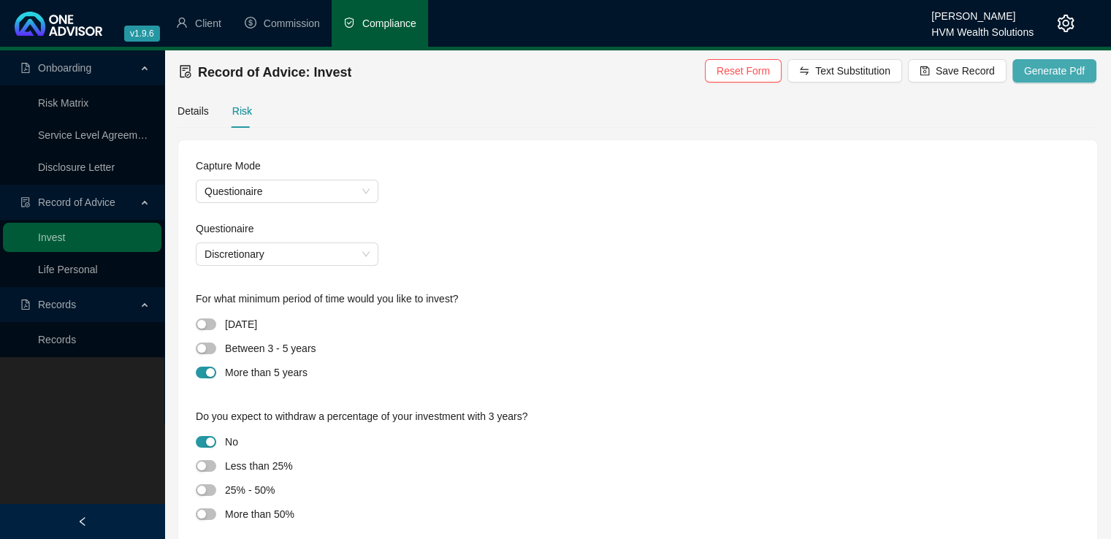
click at [1044, 80] on button "Generate Pdf" at bounding box center [1054, 70] width 84 height 23
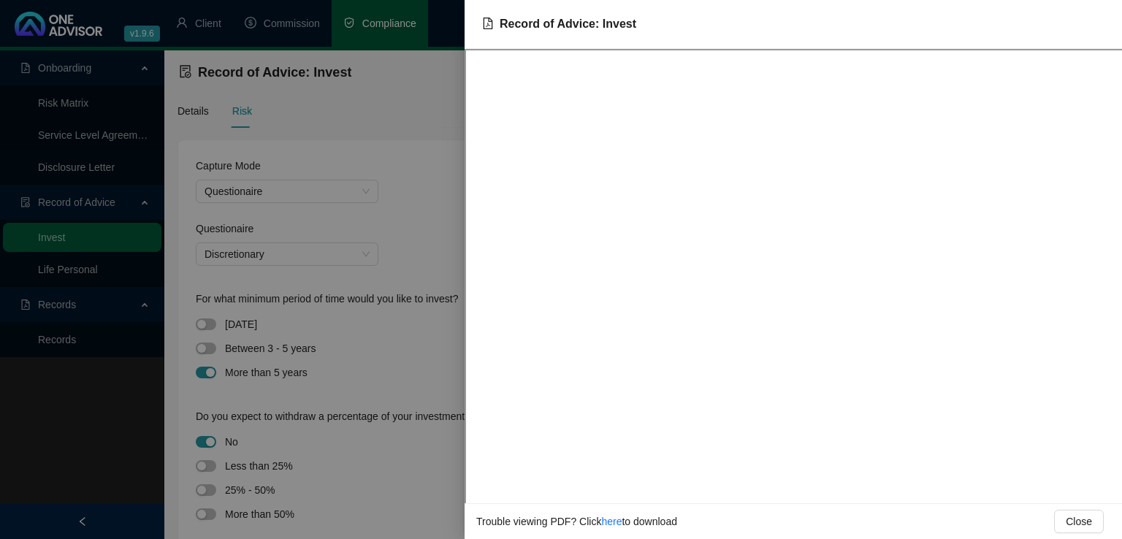
click at [374, 165] on div at bounding box center [561, 269] width 1122 height 539
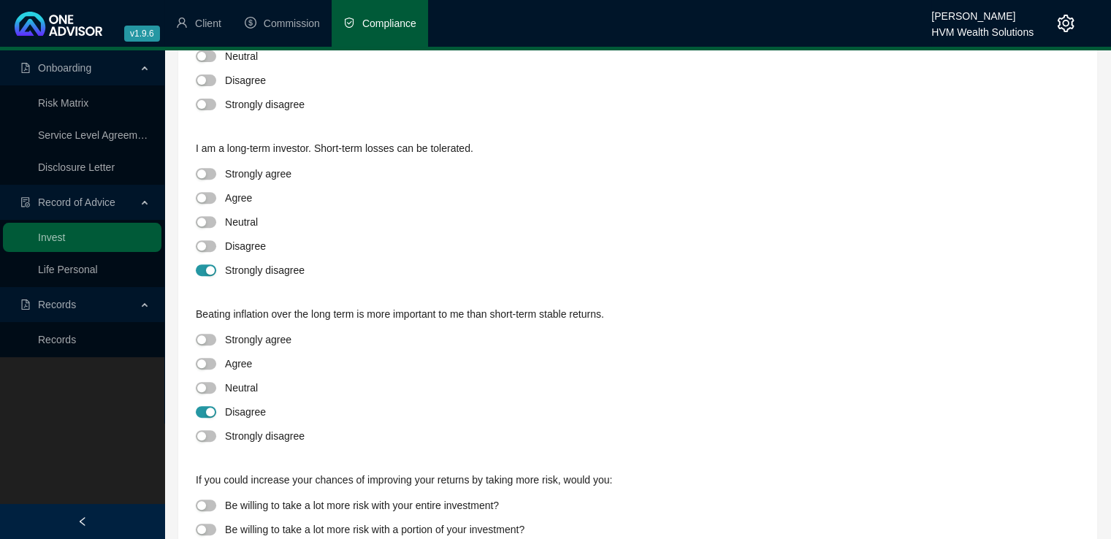
scroll to position [587, 0]
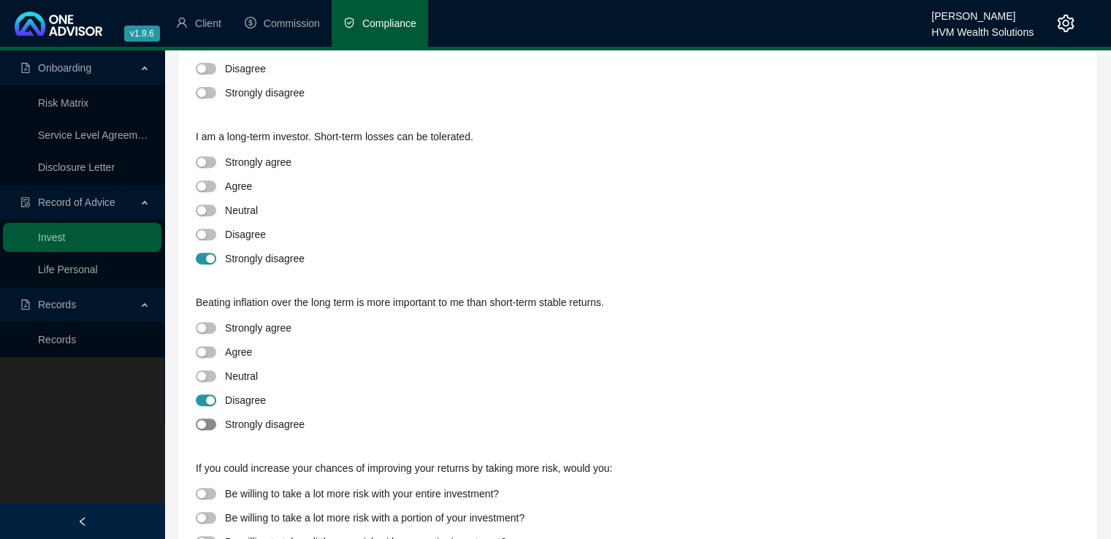
click at [202, 427] on div "button" at bounding box center [201, 424] width 9 height 9
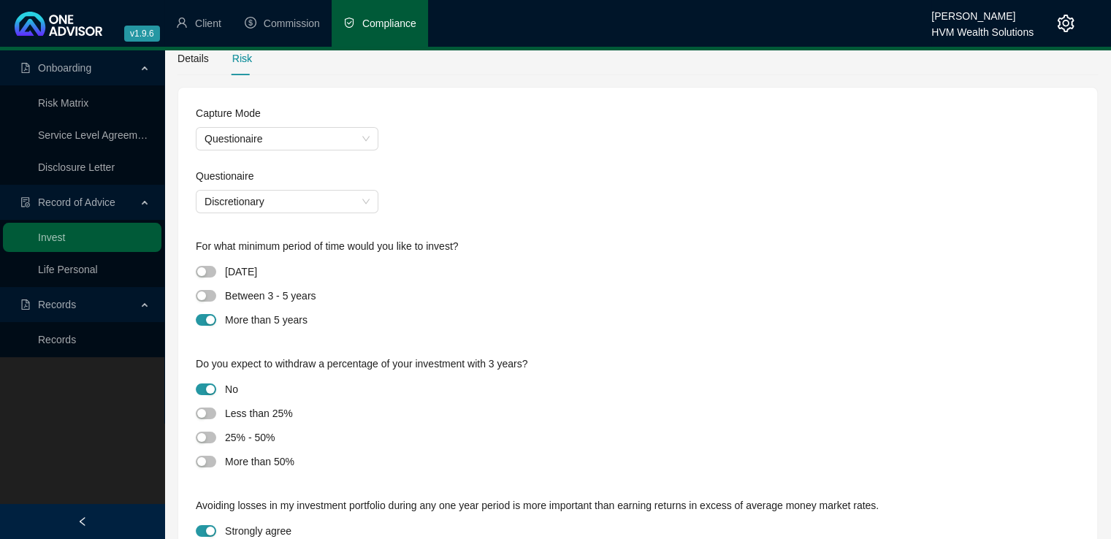
scroll to position [0, 0]
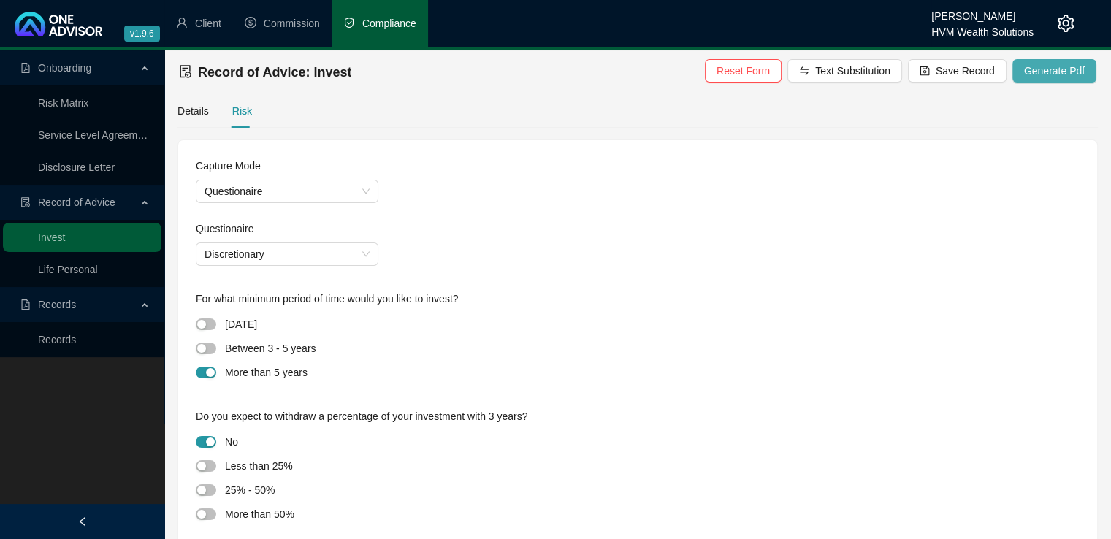
click at [1057, 78] on span "Generate Pdf" at bounding box center [1054, 71] width 61 height 16
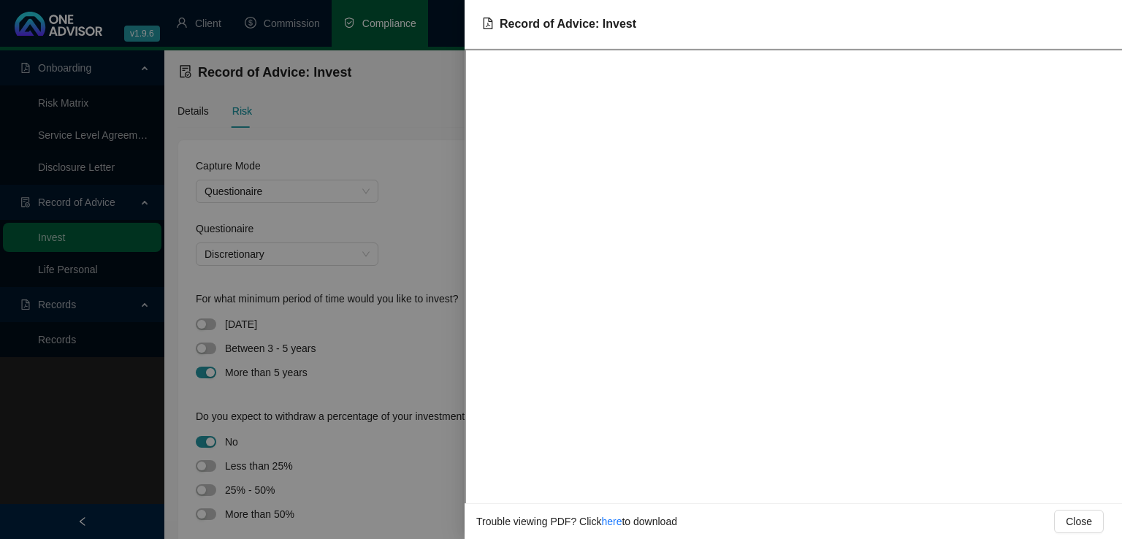
click at [413, 143] on div at bounding box center [561, 269] width 1122 height 539
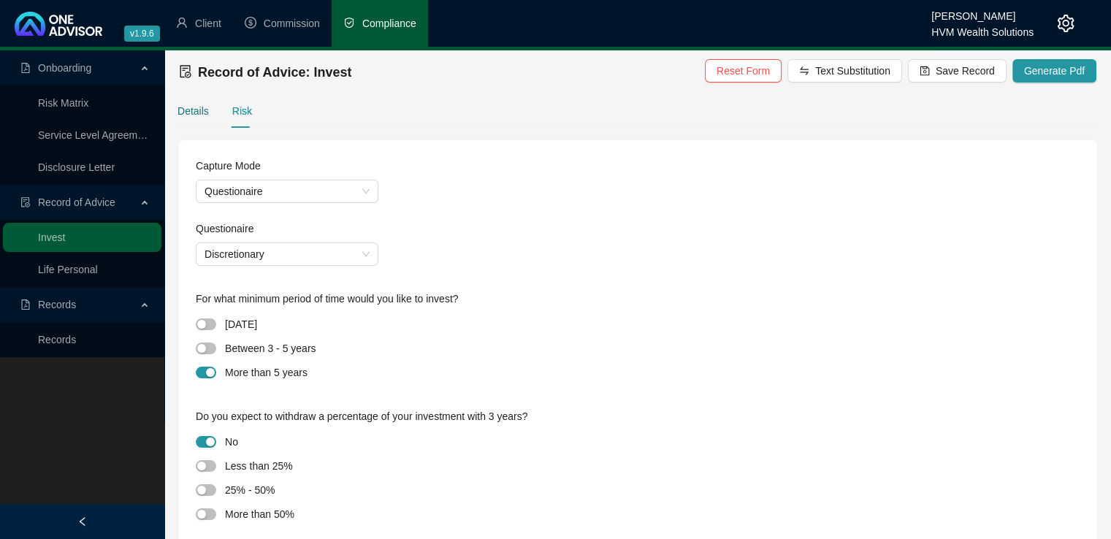
click at [199, 112] on div "Details" at bounding box center [192, 111] width 31 height 16
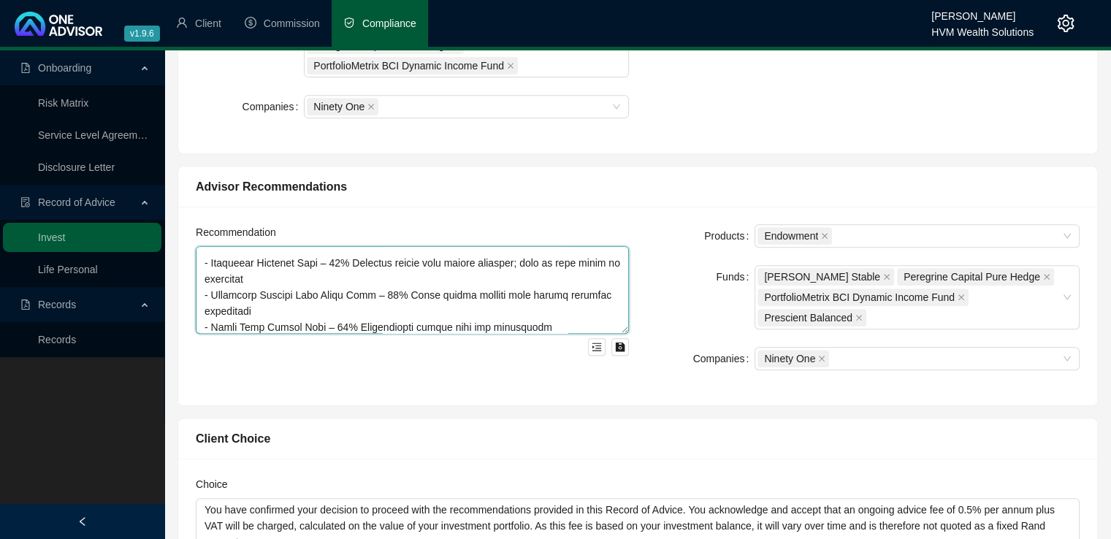
scroll to position [722, 0]
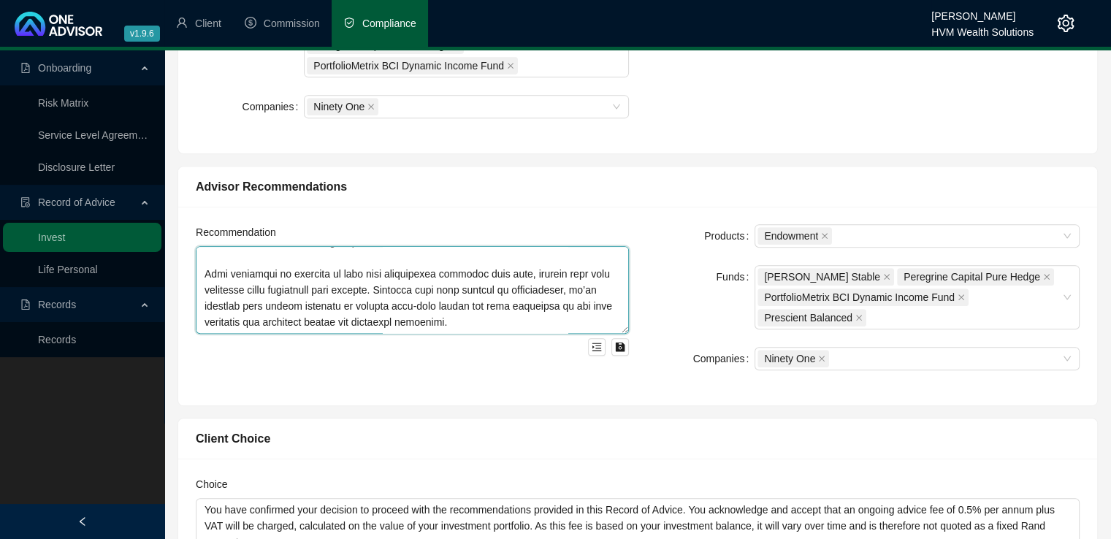
drag, startPoint x: 202, startPoint y: 255, endPoint x: 410, endPoint y: 364, distance: 235.8
click at [410, 364] on div "Recommendation" at bounding box center [412, 306] width 451 height 164
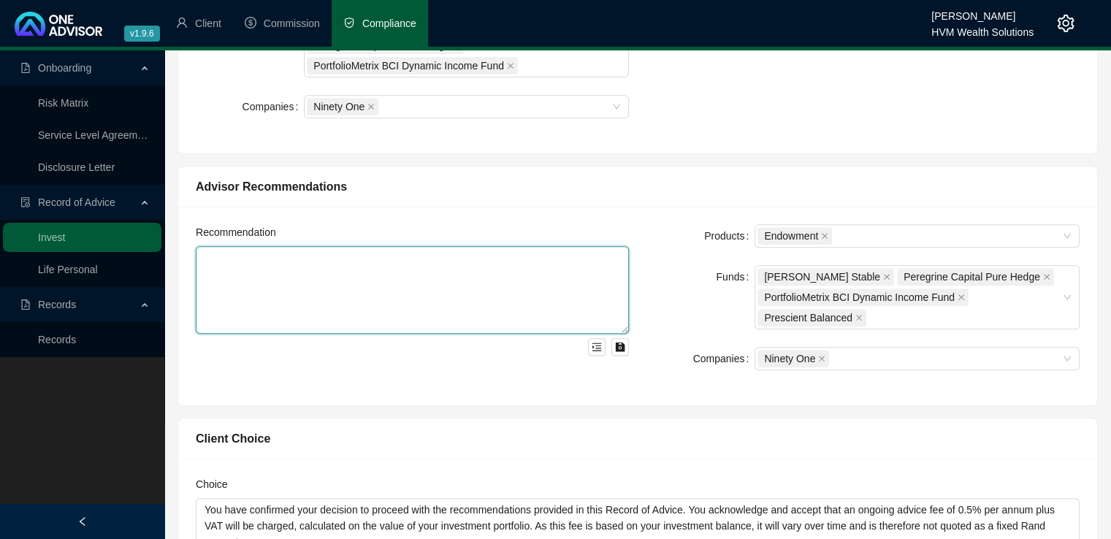
scroll to position [0, 0]
paste textarea "To help meet your financial objectives, we propose the following two-part inves…"
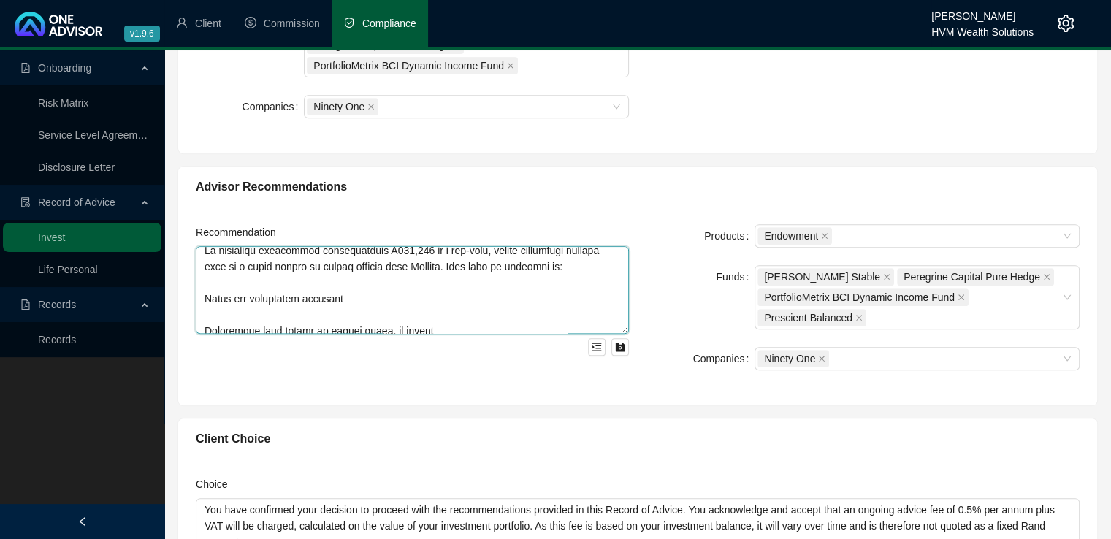
scroll to position [117, 0]
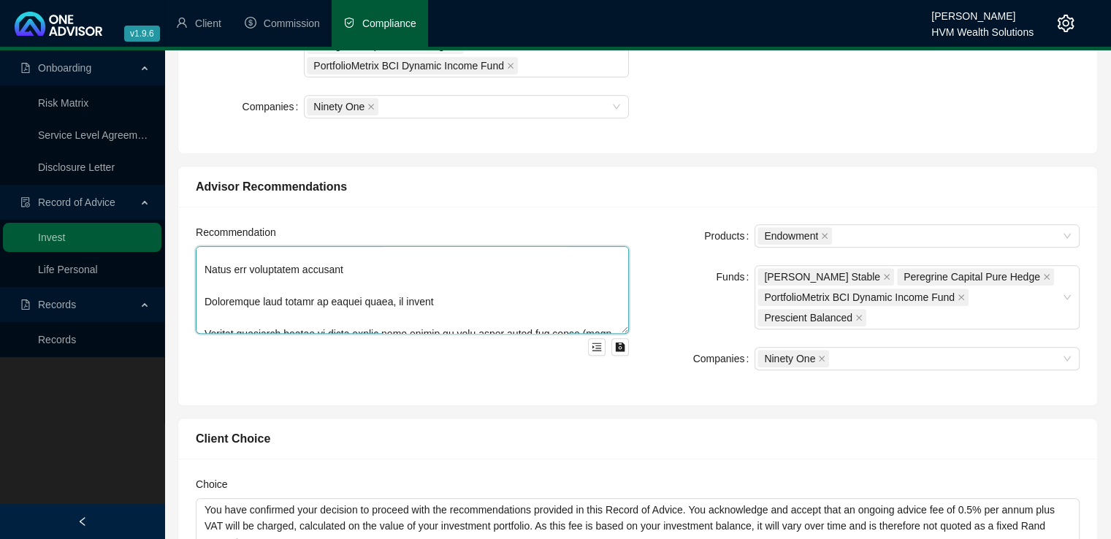
click at [204, 299] on textarea at bounding box center [412, 290] width 433 height 88
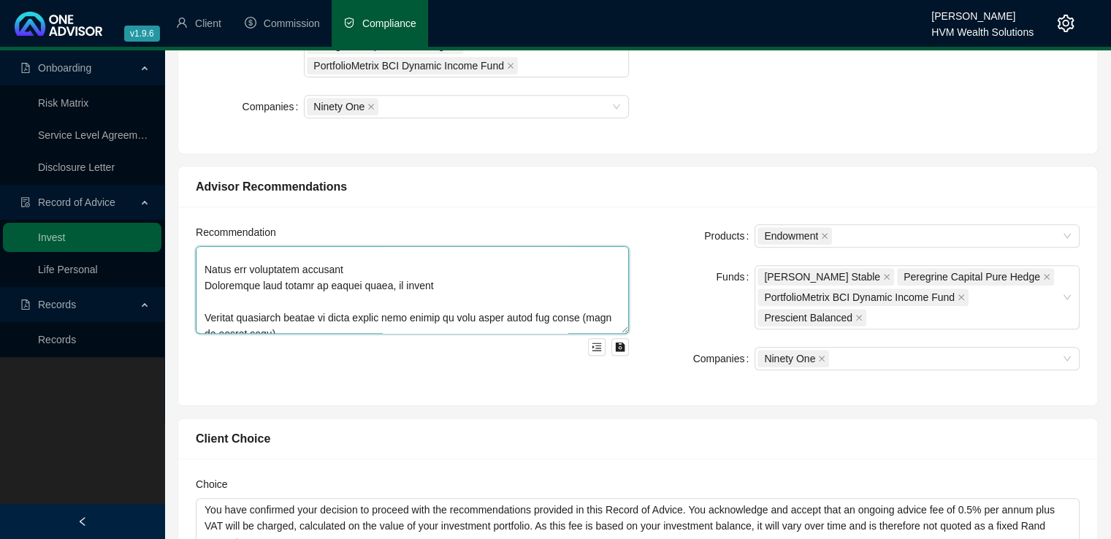
click at [205, 267] on textarea at bounding box center [412, 290] width 433 height 88
click at [202, 285] on textarea at bounding box center [412, 290] width 433 height 88
click at [204, 313] on textarea at bounding box center [412, 290] width 433 height 88
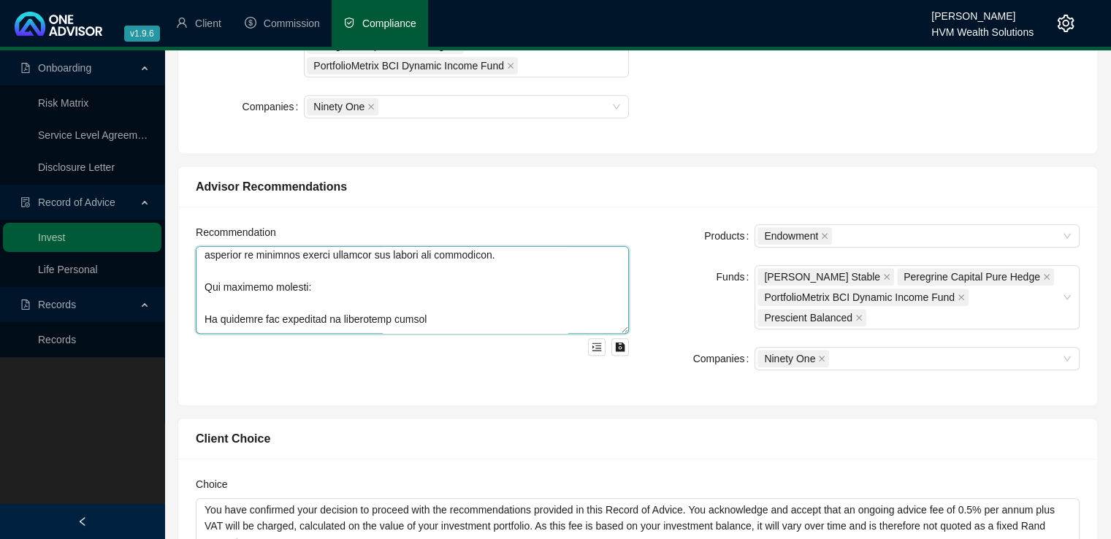
scroll to position [321, 0]
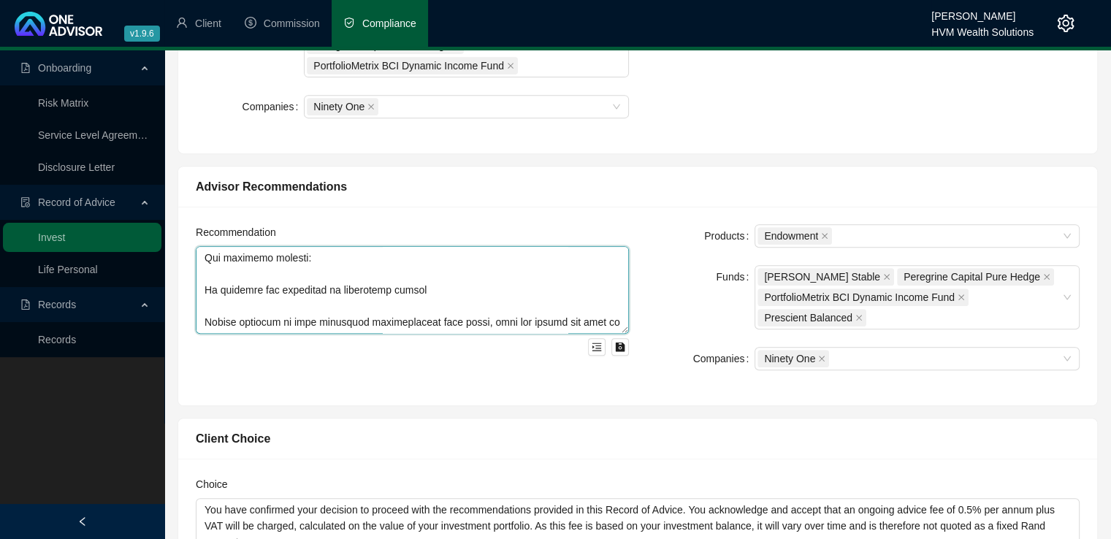
click at [205, 314] on textarea at bounding box center [412, 290] width 433 height 88
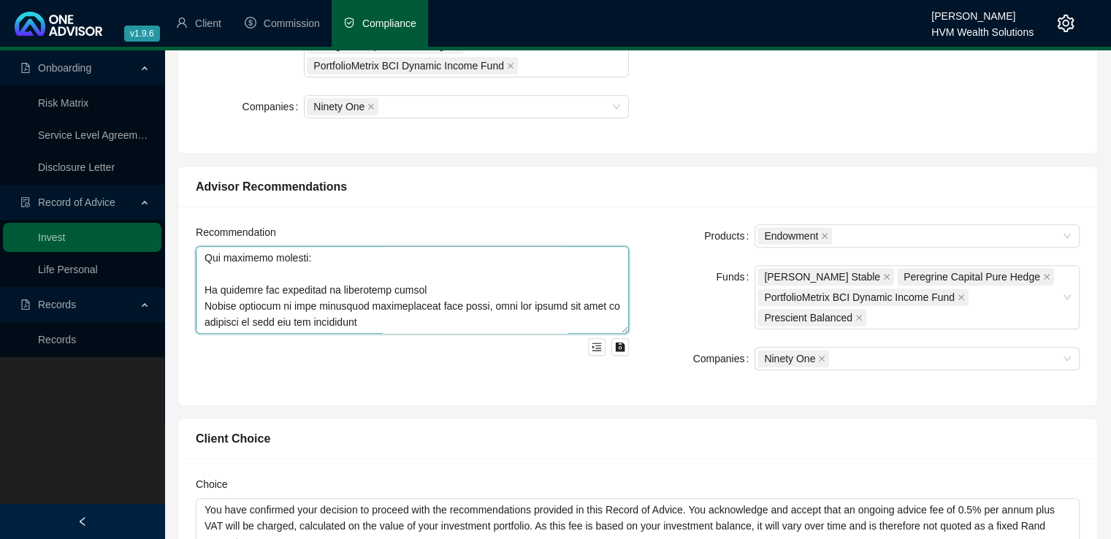
click at [205, 287] on textarea at bounding box center [412, 290] width 433 height 88
click at [205, 302] on textarea at bounding box center [412, 290] width 433 height 88
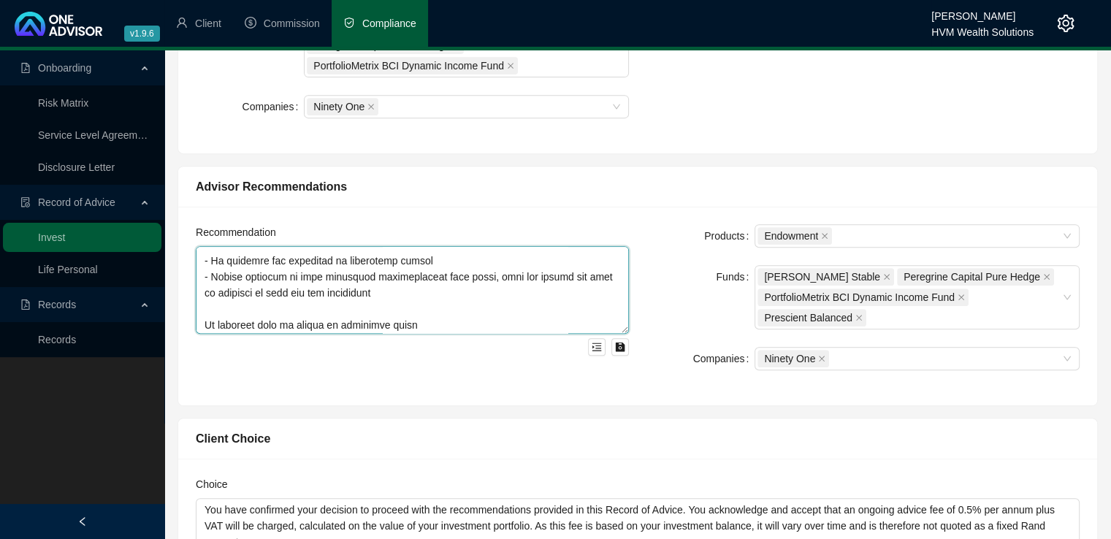
scroll to position [380, 0]
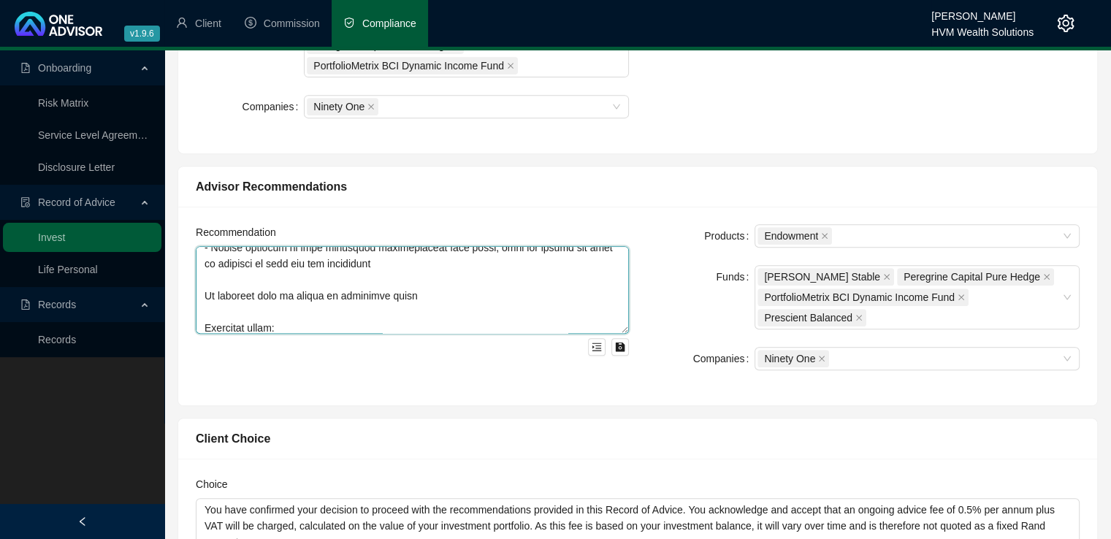
click at [205, 296] on textarea at bounding box center [412, 290] width 433 height 88
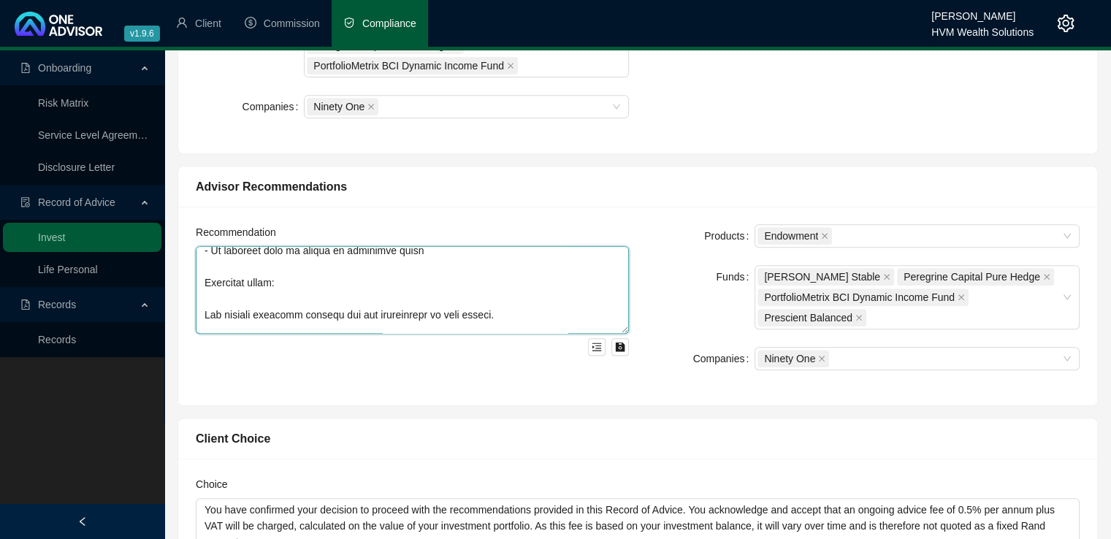
scroll to position [438, 0]
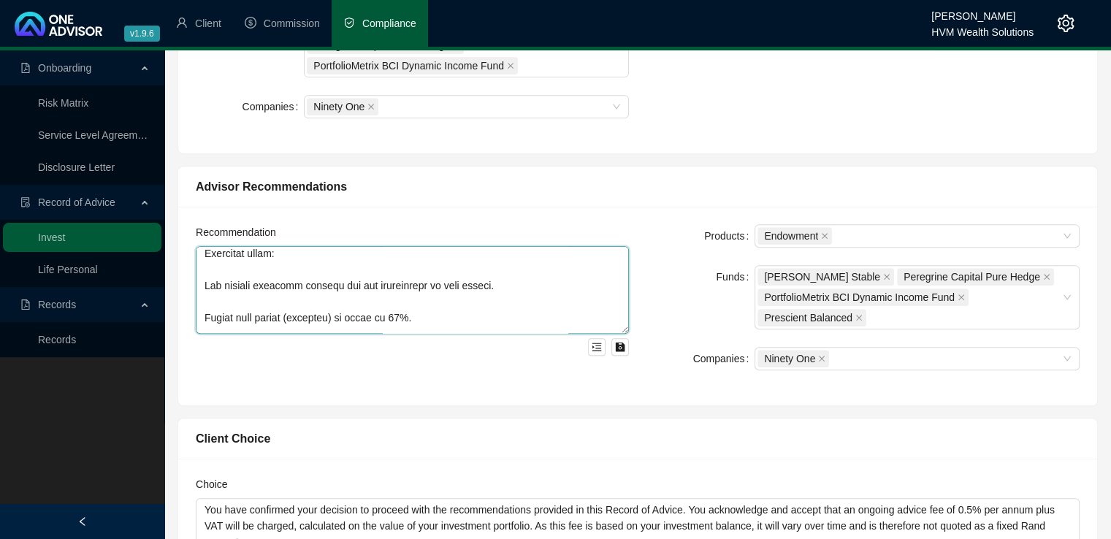
click at [204, 316] on textarea at bounding box center [412, 290] width 433 height 88
click at [205, 284] on textarea at bounding box center [412, 290] width 433 height 88
click at [203, 301] on textarea at bounding box center [412, 290] width 433 height 88
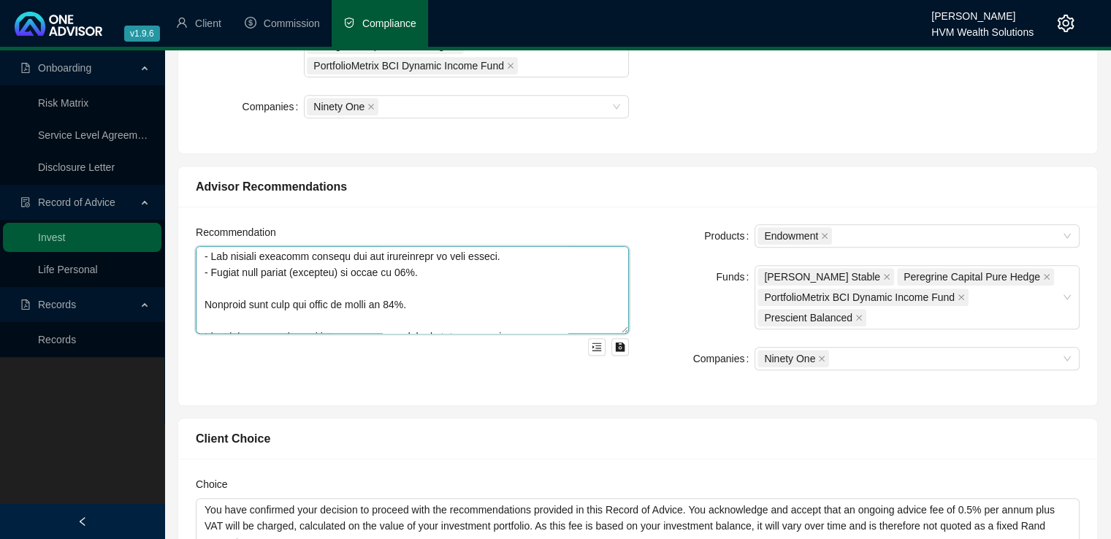
click at [202, 307] on textarea at bounding box center [412, 290] width 433 height 88
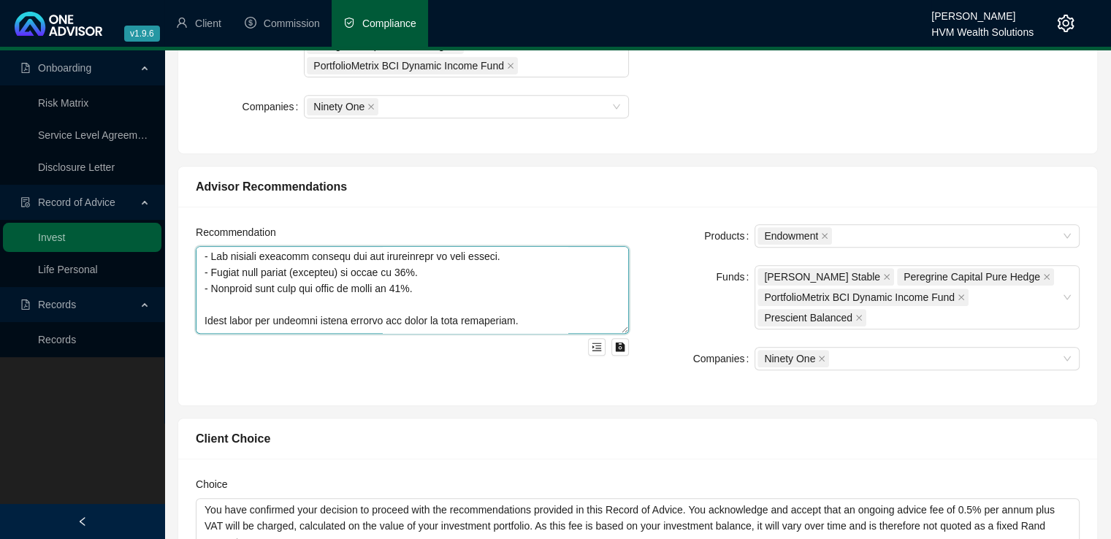
click at [206, 314] on textarea at bounding box center [412, 290] width 433 height 88
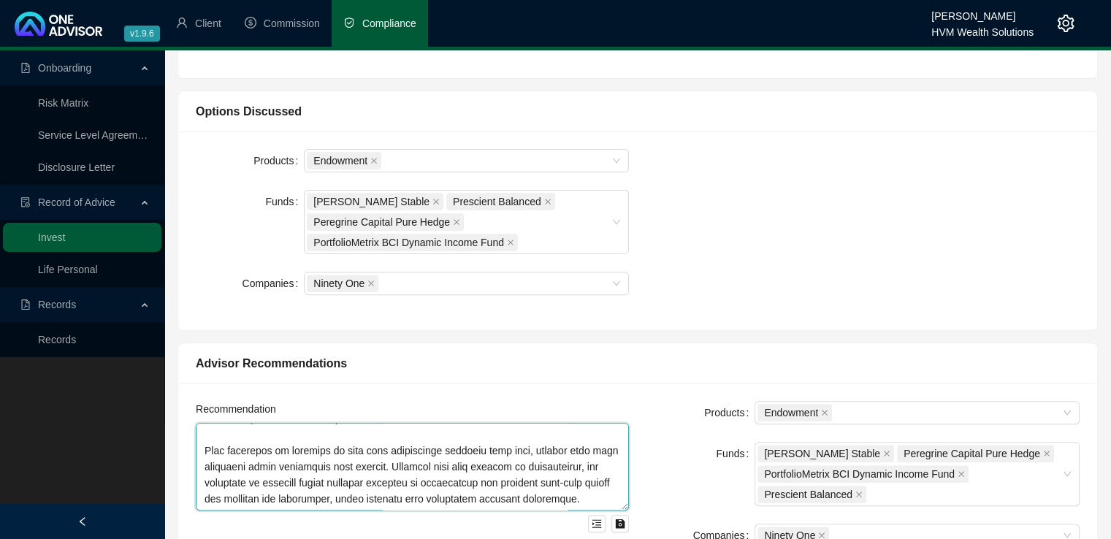
scroll to position [0, 0]
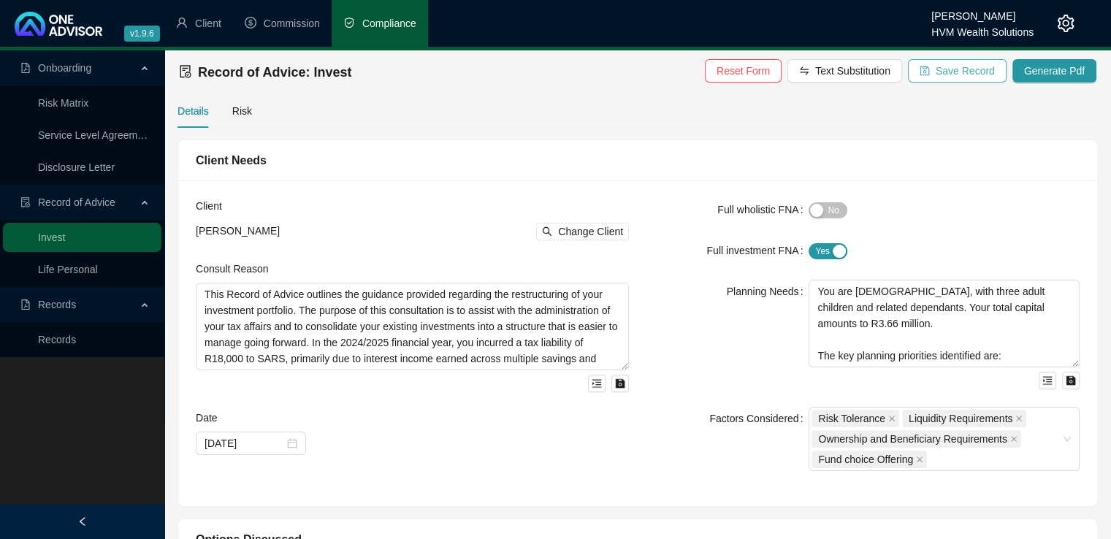
type textarea "To help meet your financial objectives, we propose the following two-part inves…"
click at [971, 80] on button "Save Record" at bounding box center [957, 70] width 99 height 23
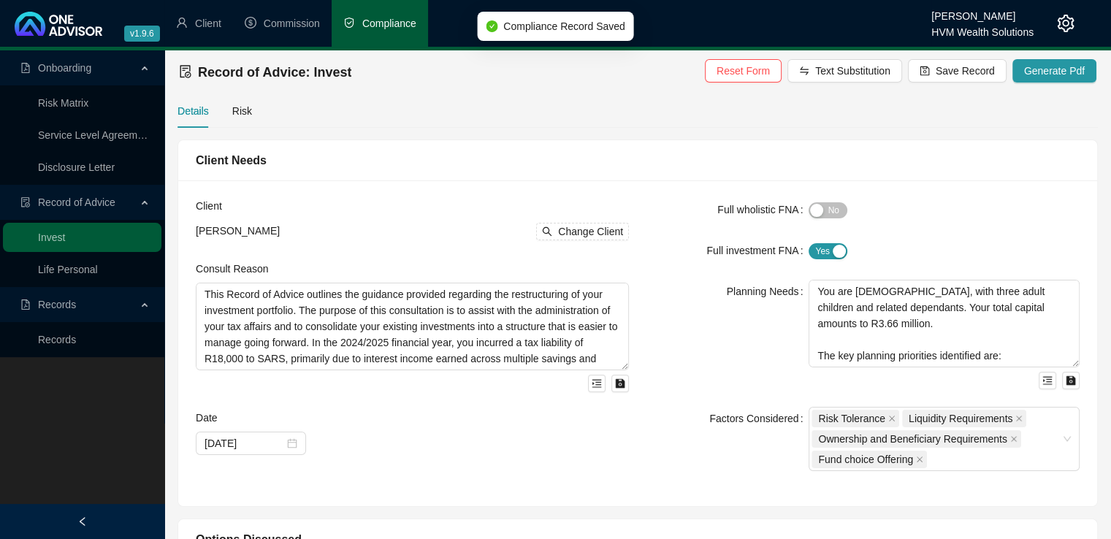
drag, startPoint x: 1046, startPoint y: 77, endPoint x: 1014, endPoint y: 168, distance: 96.8
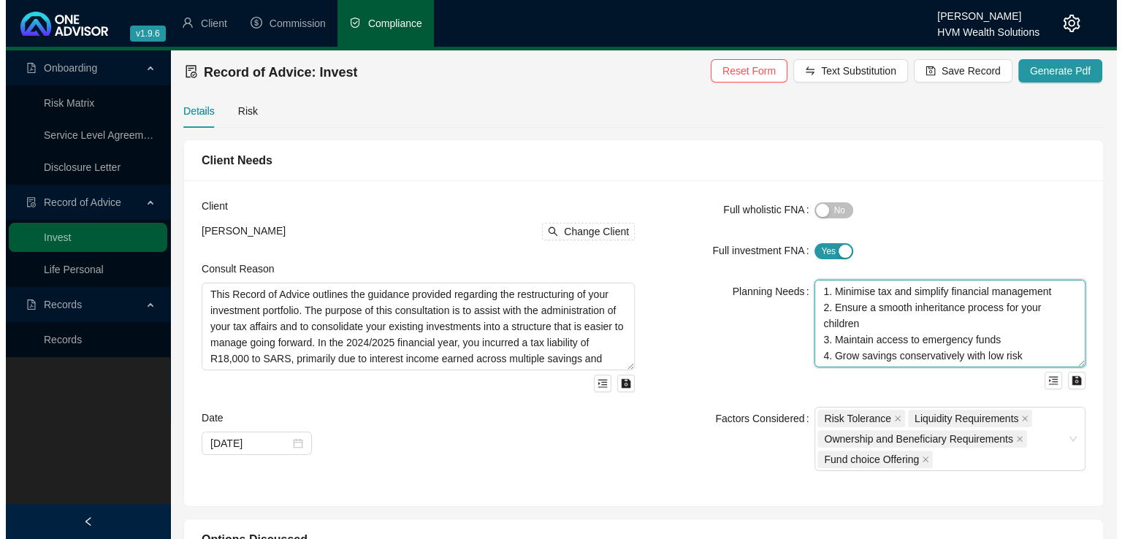
scroll to position [82, 0]
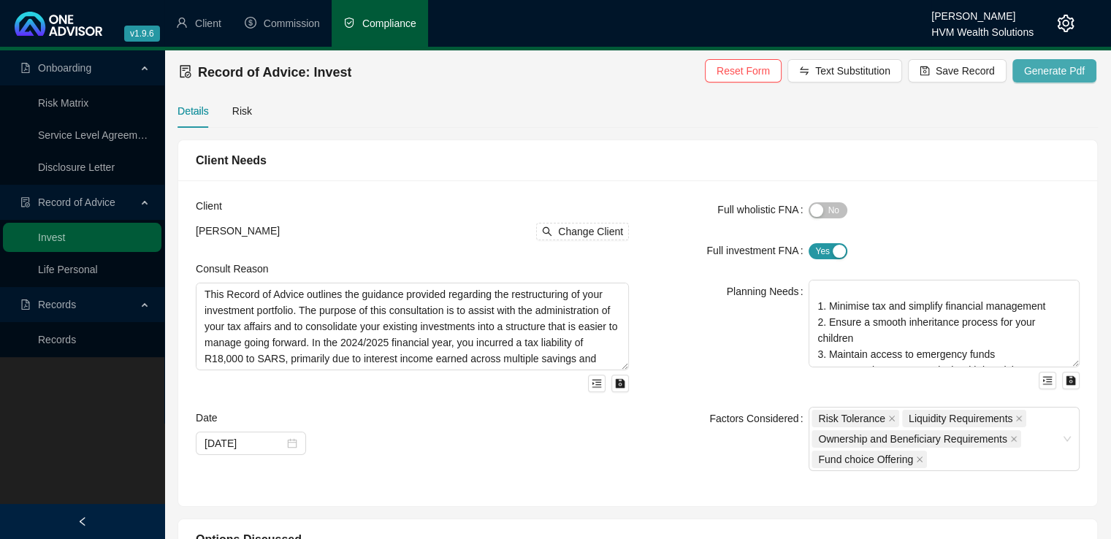
click at [1033, 68] on span "Generate Pdf" at bounding box center [1054, 71] width 61 height 16
click at [1060, 66] on span "Generate Pdf" at bounding box center [1054, 71] width 61 height 16
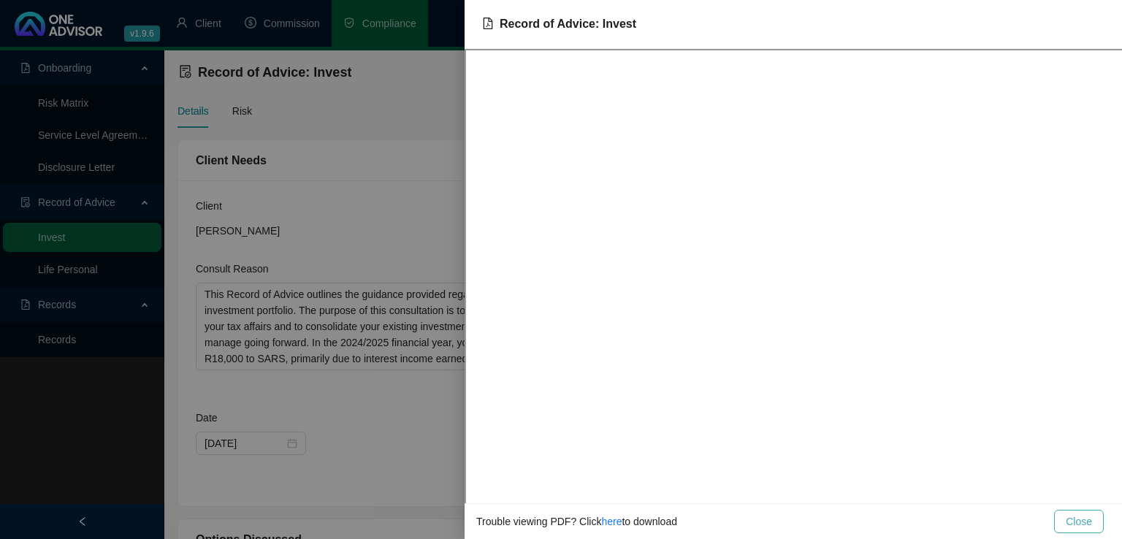
click at [1078, 521] on span "Close" at bounding box center [1078, 521] width 26 height 16
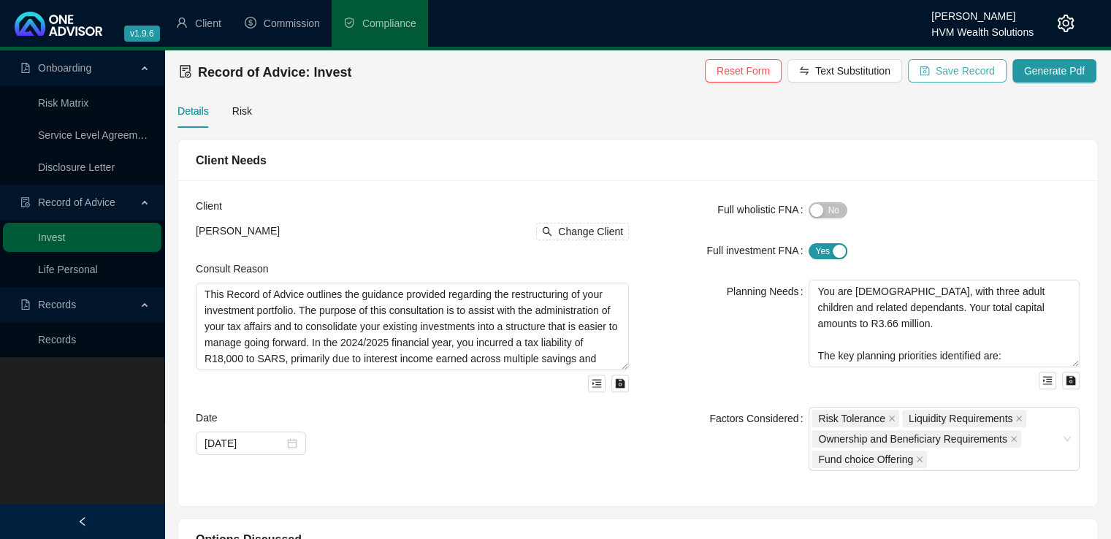
click at [961, 69] on span "Save Record" at bounding box center [964, 71] width 59 height 16
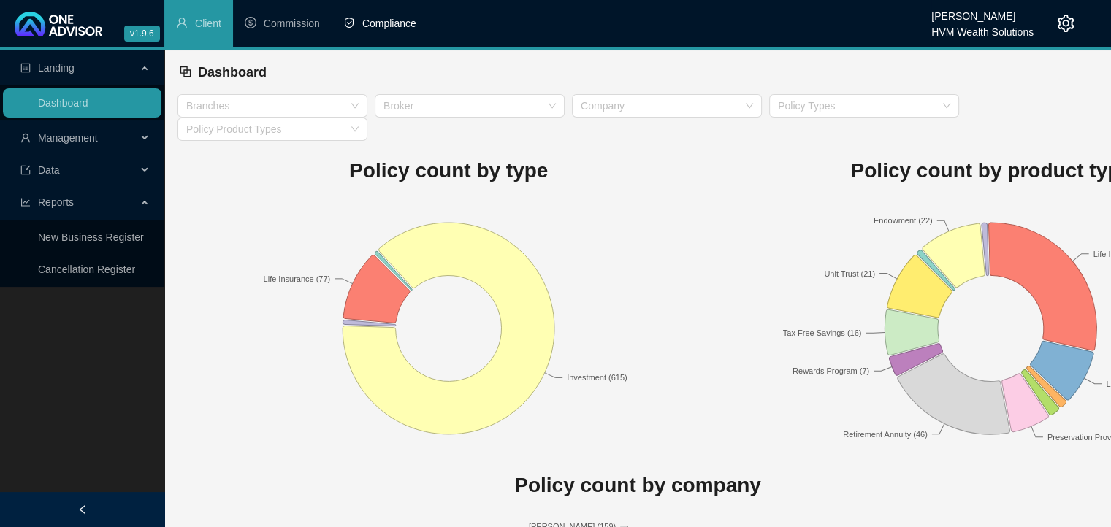
click at [372, 28] on span "Compliance" at bounding box center [389, 24] width 54 height 12
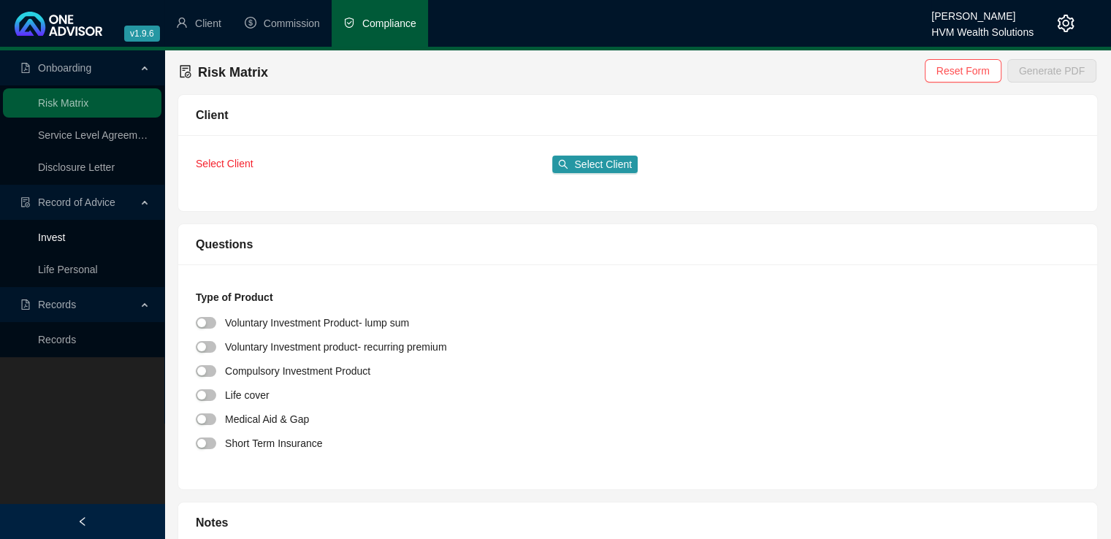
click at [53, 237] on link "Invest" at bounding box center [51, 237] width 27 height 12
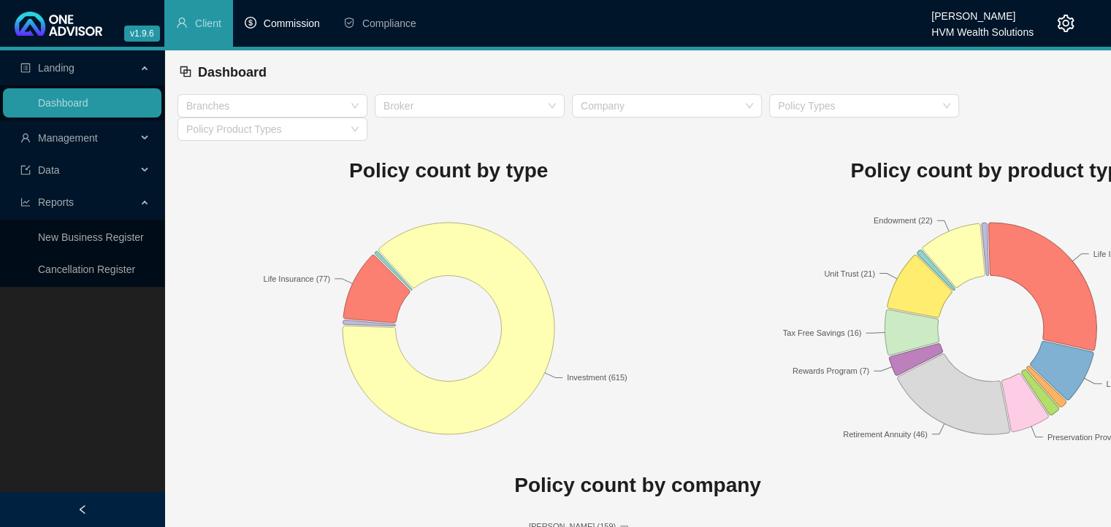
click at [299, 23] on span "Commission" at bounding box center [292, 24] width 56 height 12
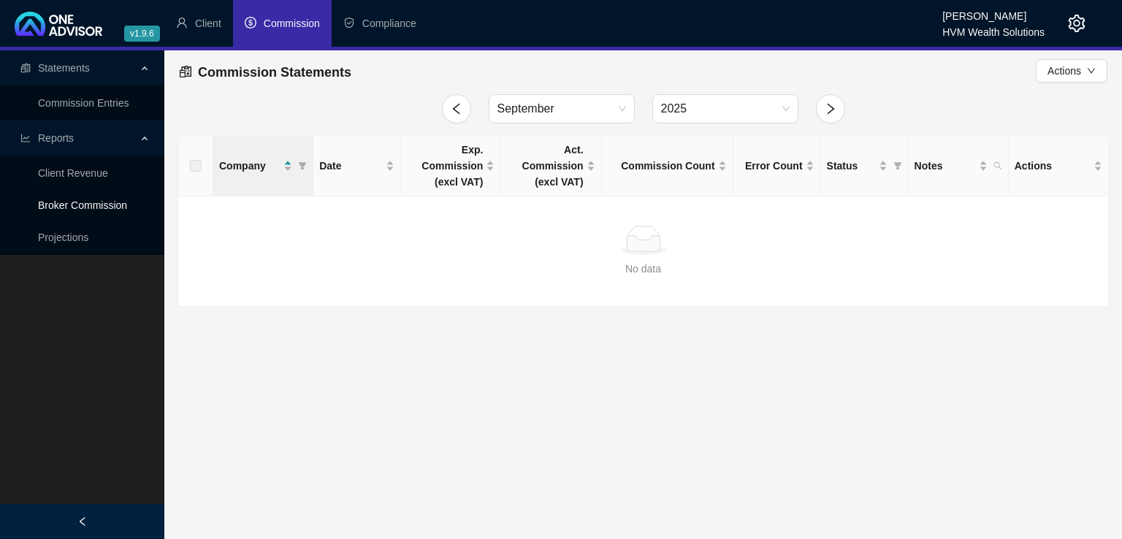
click at [91, 208] on link "Broker Commission" at bounding box center [82, 205] width 89 height 12
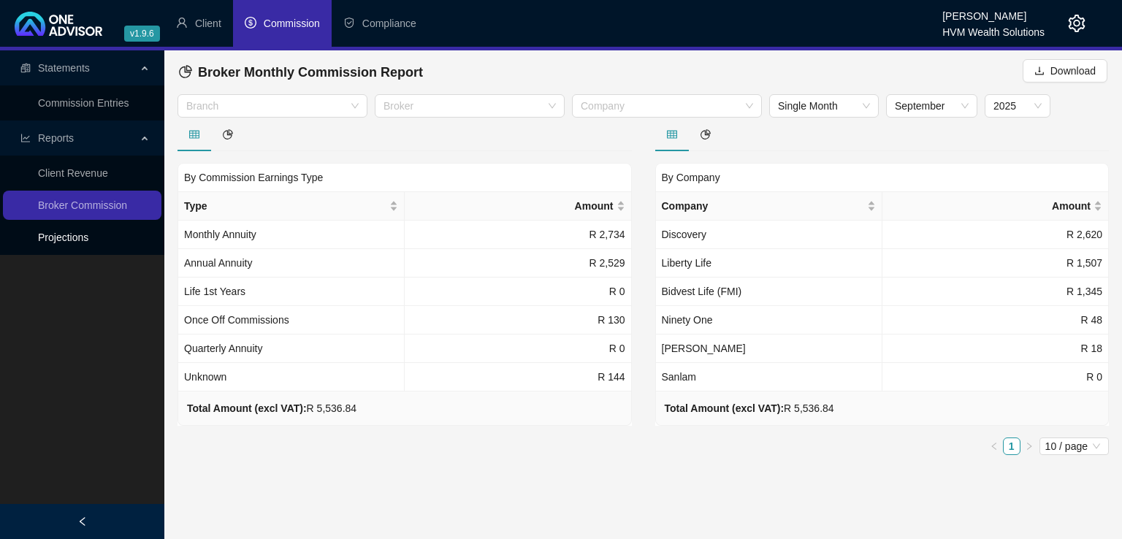
click at [59, 231] on link "Projections" at bounding box center [63, 237] width 50 height 12
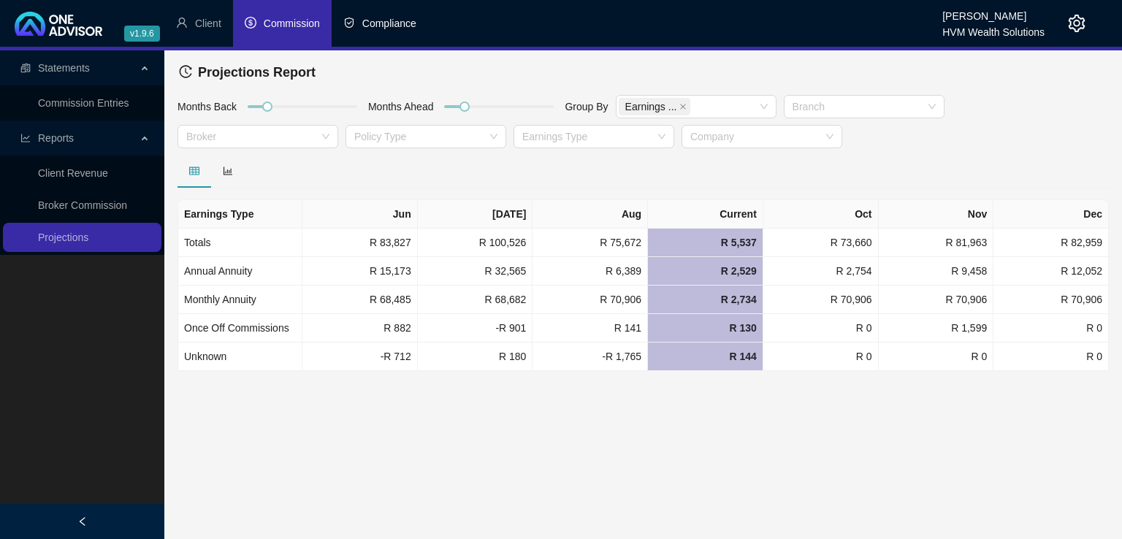
click at [380, 21] on span "Compliance" at bounding box center [389, 24] width 54 height 12
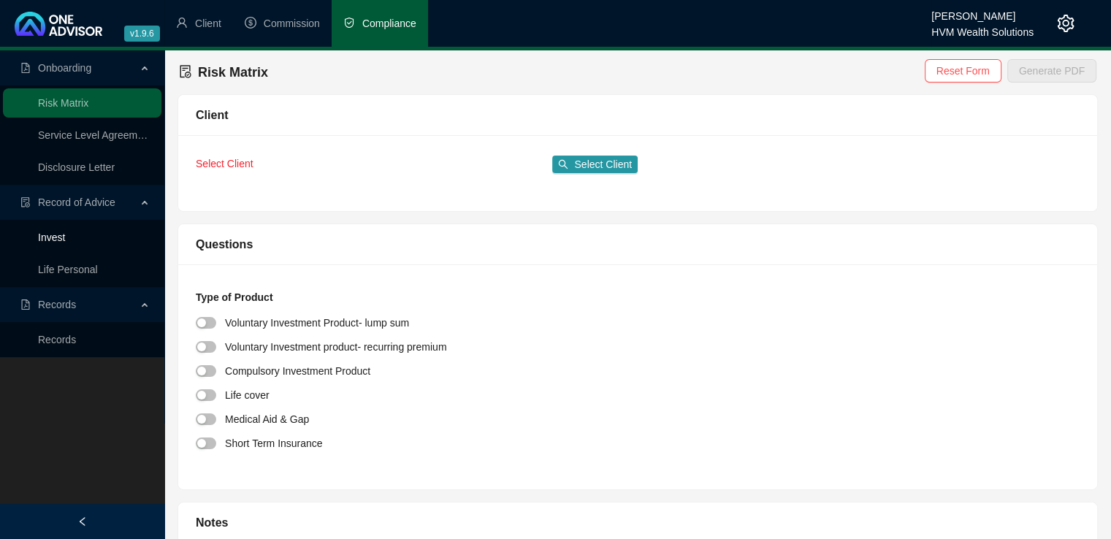
click at [63, 240] on link "Invest" at bounding box center [51, 237] width 27 height 12
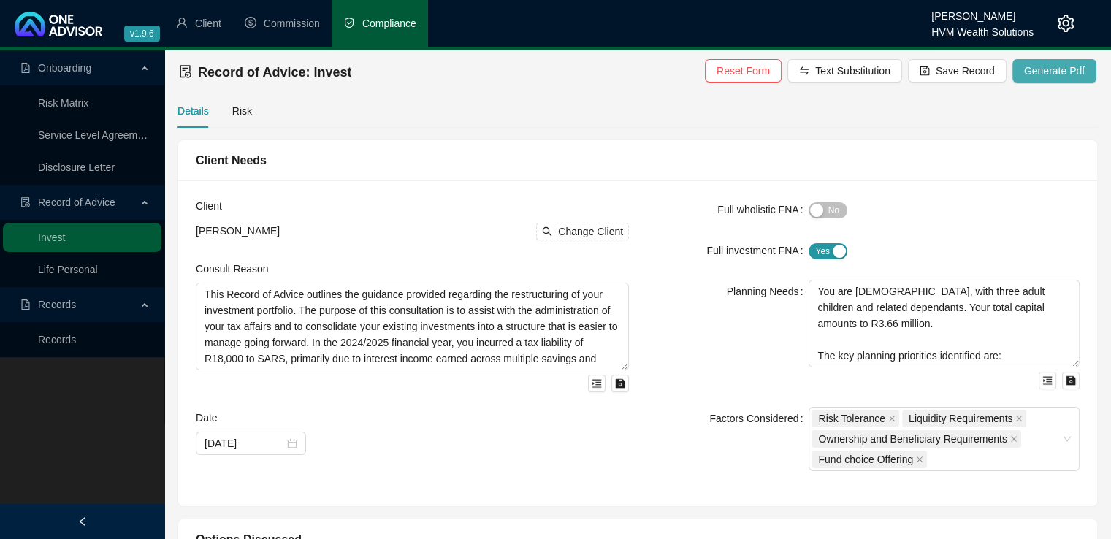
click at [1046, 67] on span "Generate Pdf" at bounding box center [1054, 71] width 61 height 16
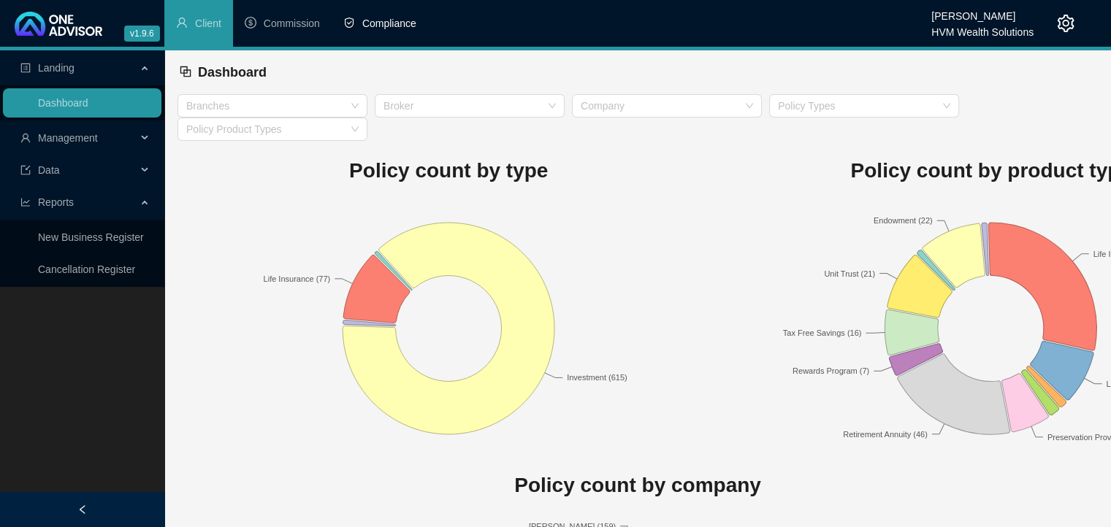
click at [388, 30] on li "Compliance" at bounding box center [380, 23] width 96 height 47
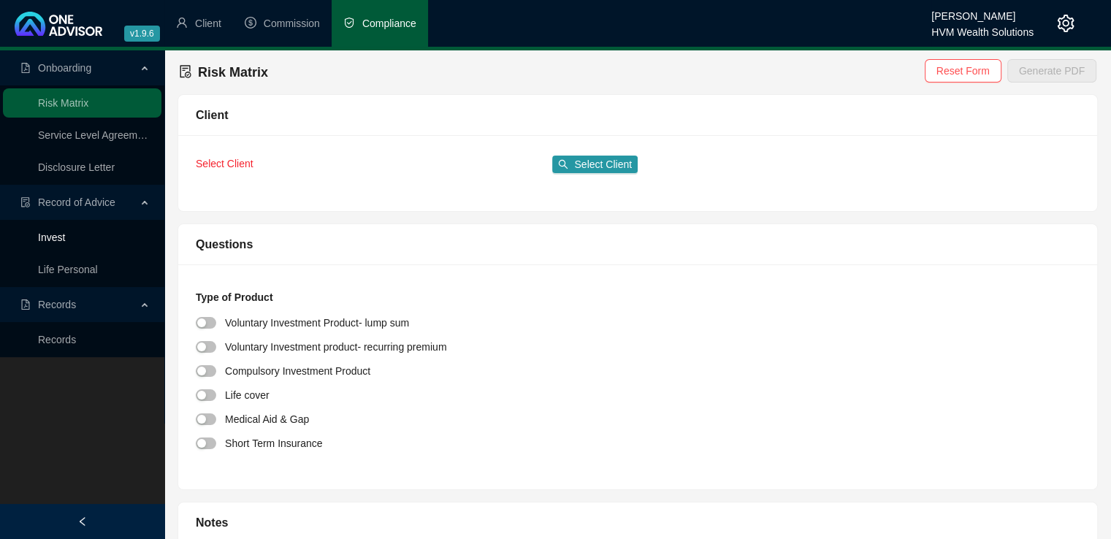
click at [58, 237] on link "Invest" at bounding box center [51, 237] width 27 height 12
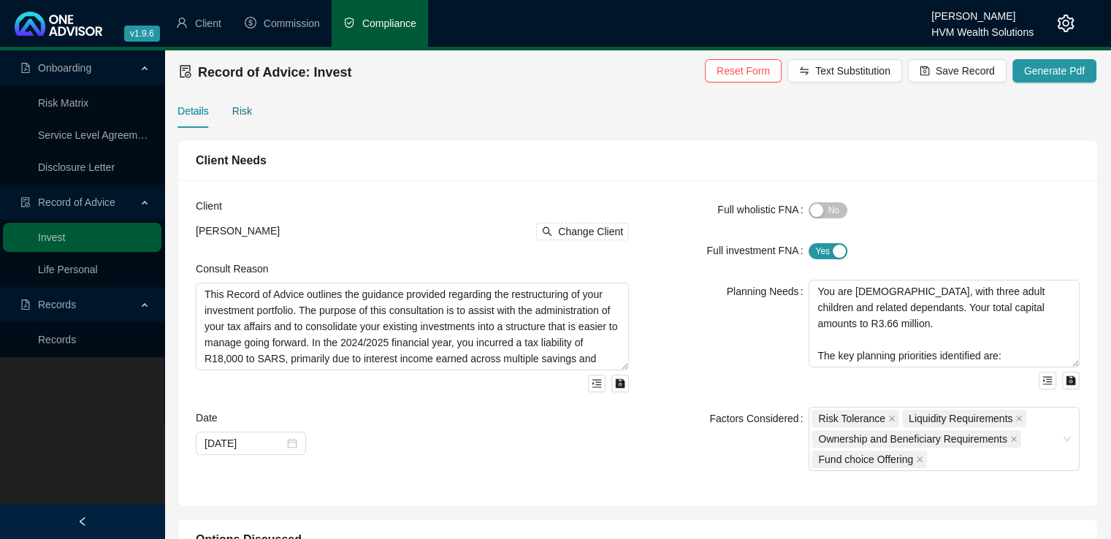
click at [238, 114] on div "Risk" at bounding box center [242, 111] width 20 height 16
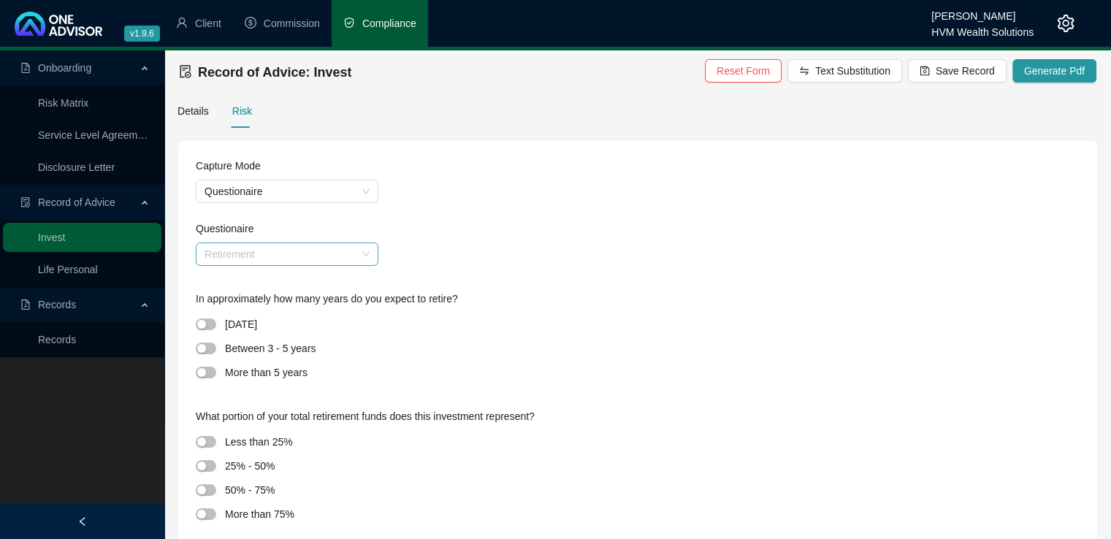
click at [353, 255] on span "Retirement" at bounding box center [286, 254] width 165 height 22
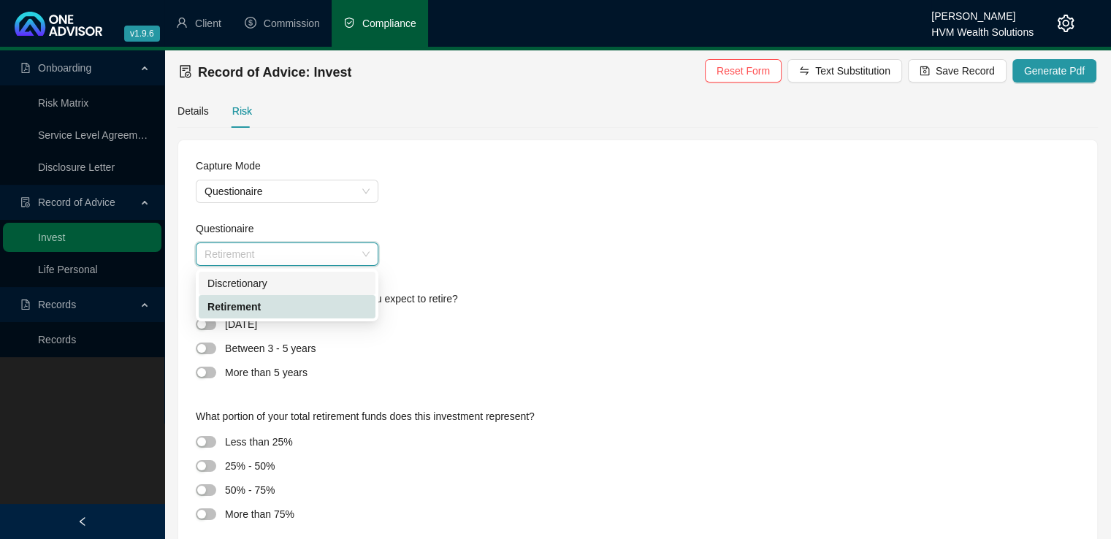
click at [341, 283] on div "Discretionary" at bounding box center [286, 283] width 159 height 16
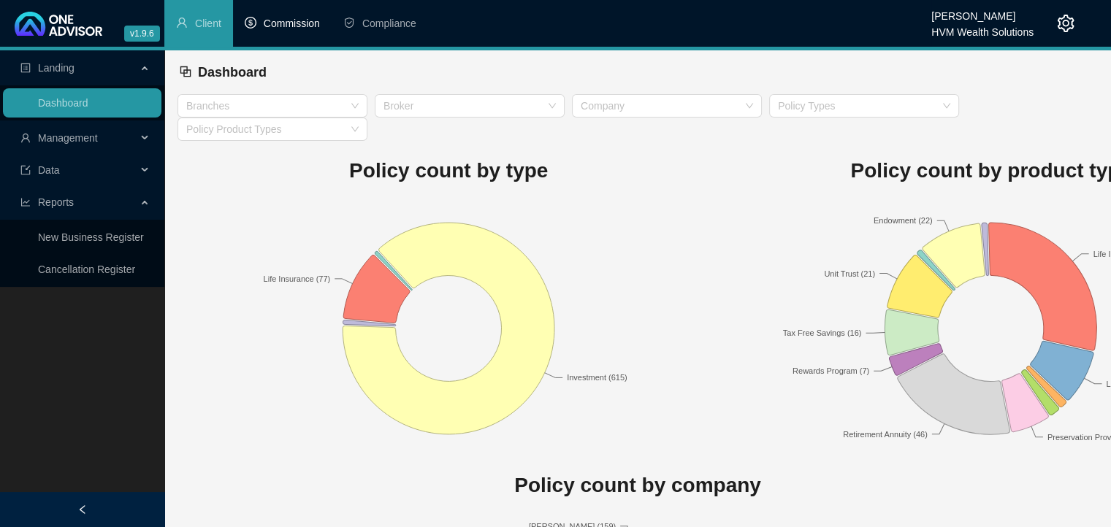
click at [295, 26] on span "Commission" at bounding box center [292, 24] width 56 height 12
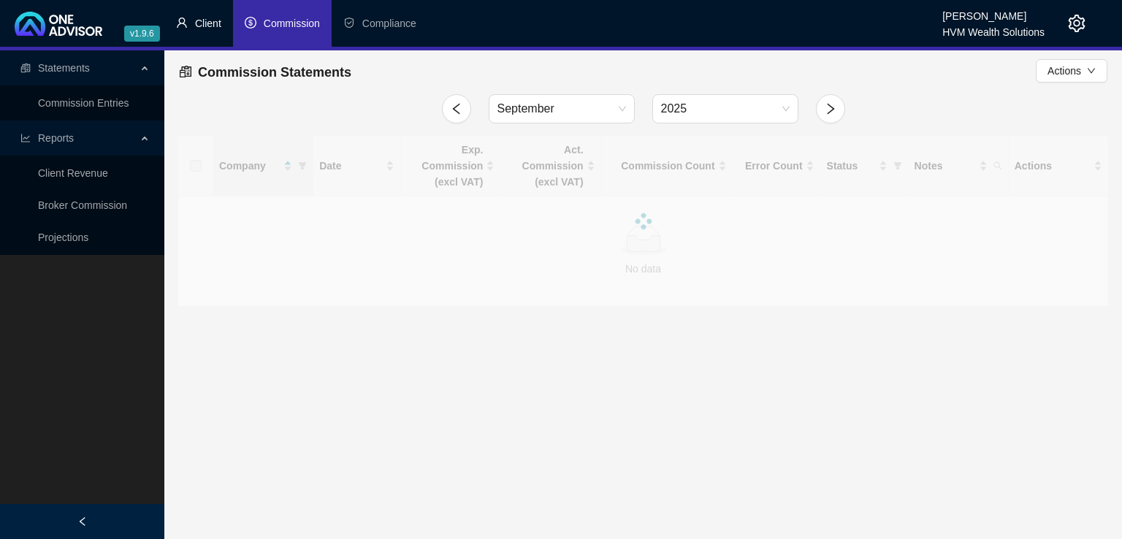
click at [196, 31] on li "Client" at bounding box center [198, 23] width 69 height 47
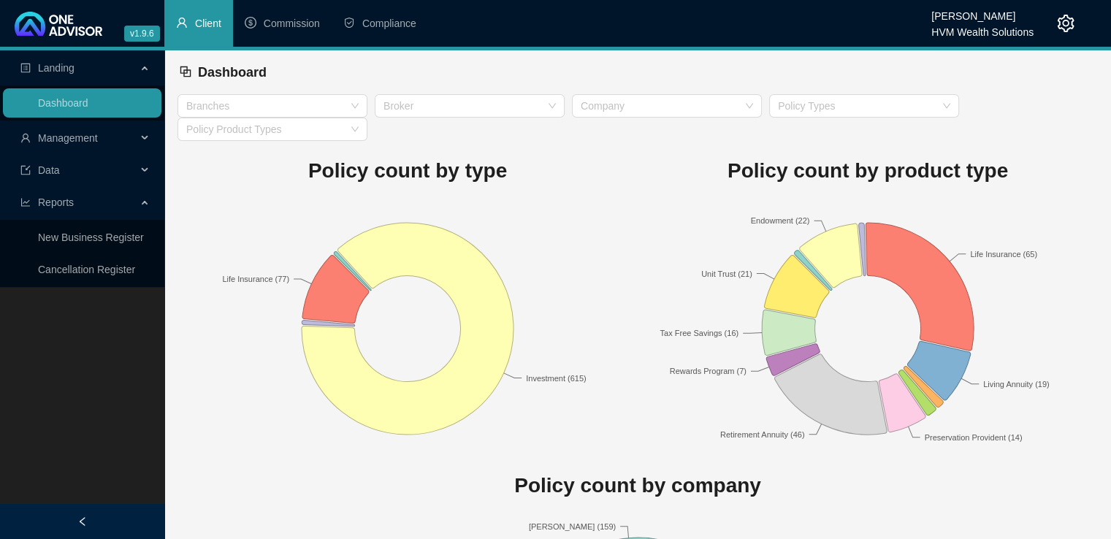
click at [148, 136] on div "Management" at bounding box center [82, 137] width 158 height 29
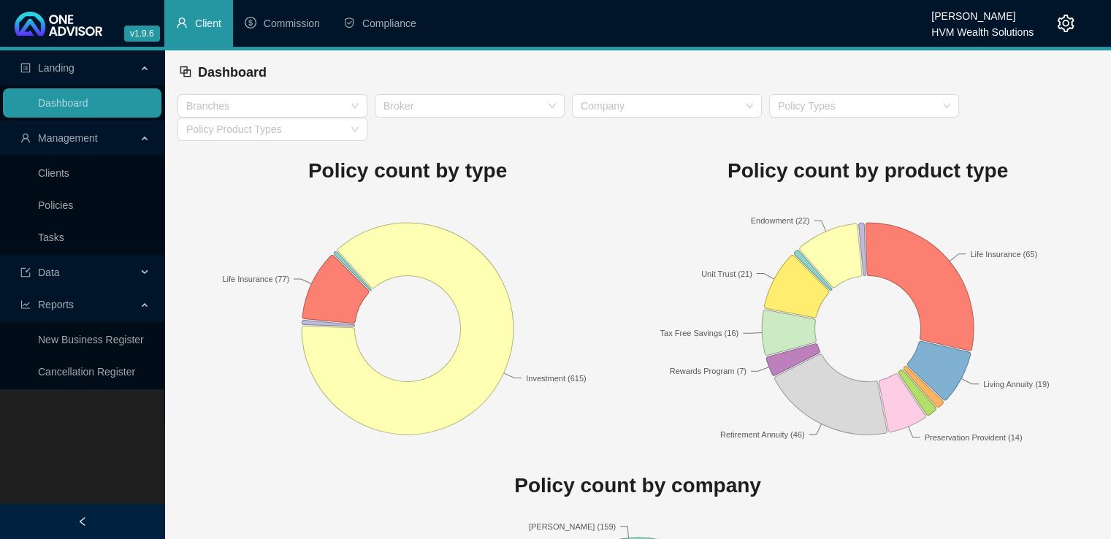
click at [148, 136] on div "Management" at bounding box center [82, 137] width 158 height 29
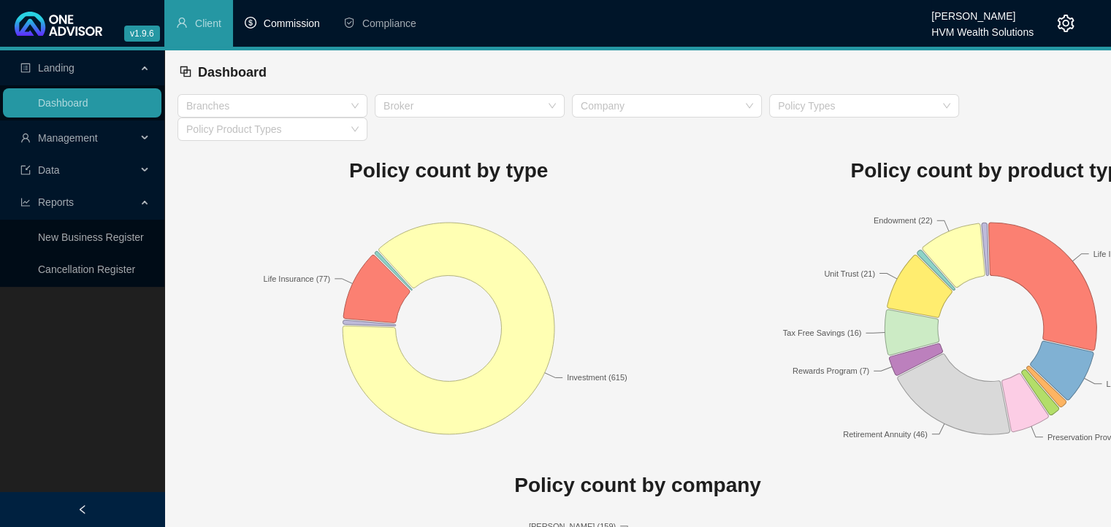
click at [304, 23] on span "Commission" at bounding box center [292, 24] width 56 height 12
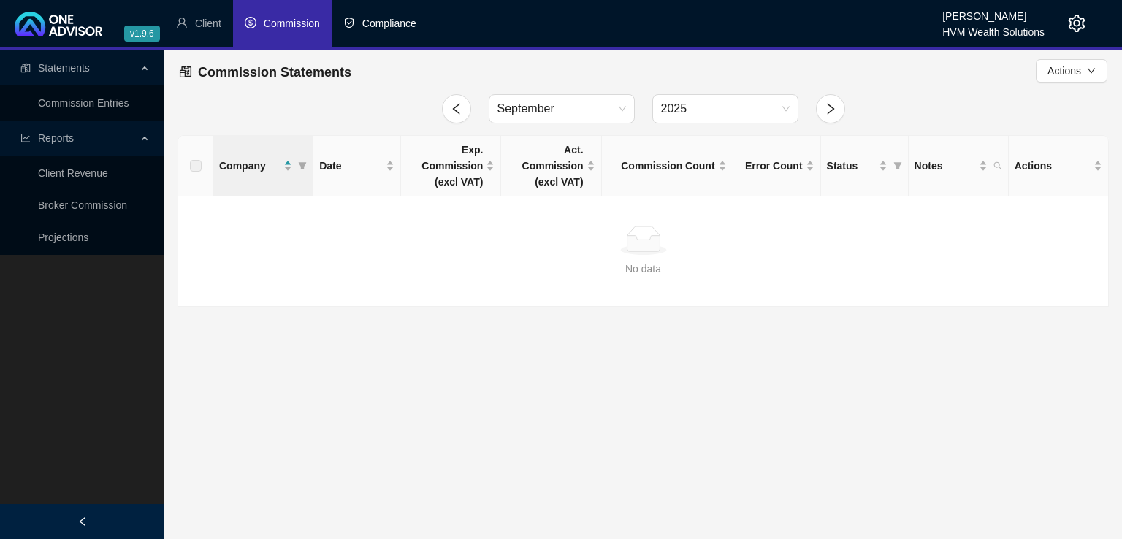
click at [391, 27] on span "Compliance" at bounding box center [389, 24] width 54 height 12
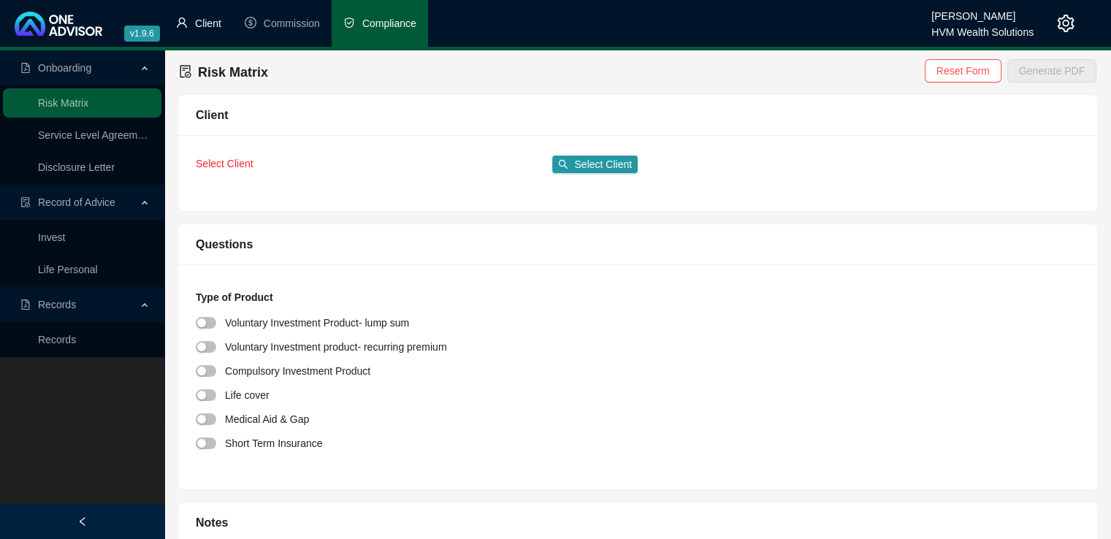
click at [217, 24] on span "Client" at bounding box center [208, 24] width 26 height 12
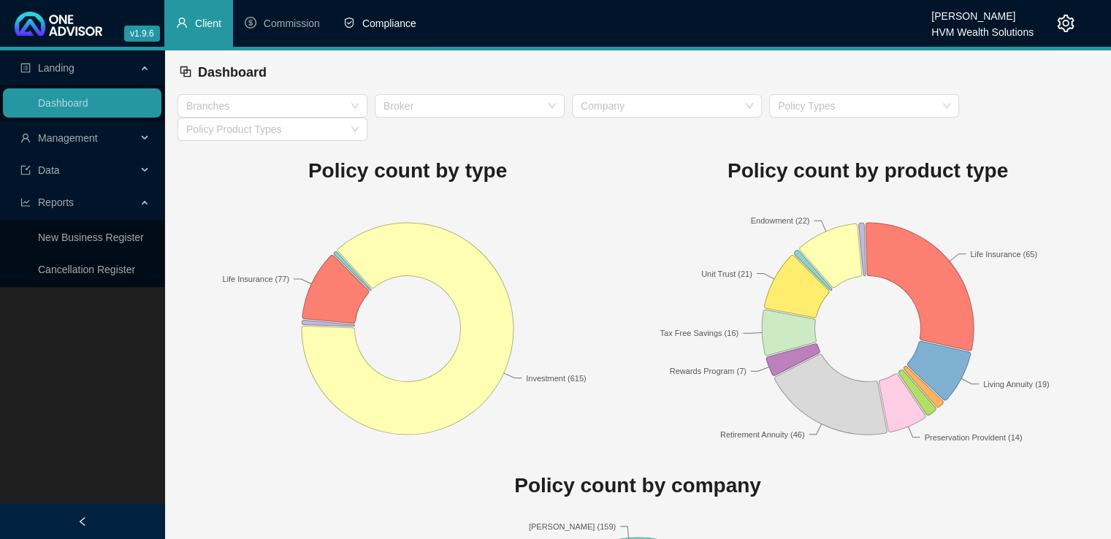
click at [362, 23] on span "Compliance" at bounding box center [389, 24] width 54 height 12
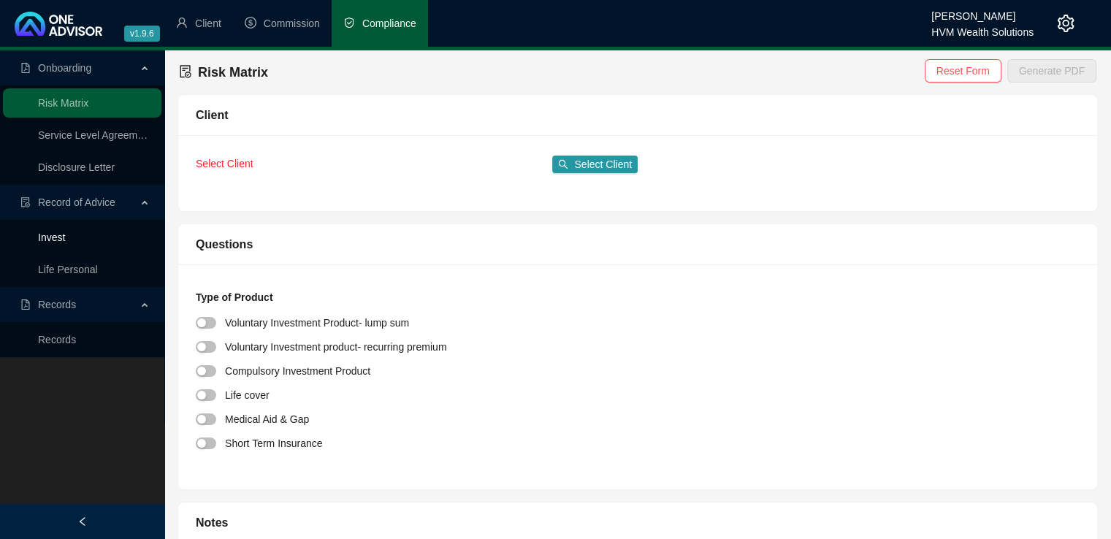
click at [58, 241] on link "Invest" at bounding box center [51, 237] width 27 height 12
